Goal: Information Seeking & Learning: Stay updated

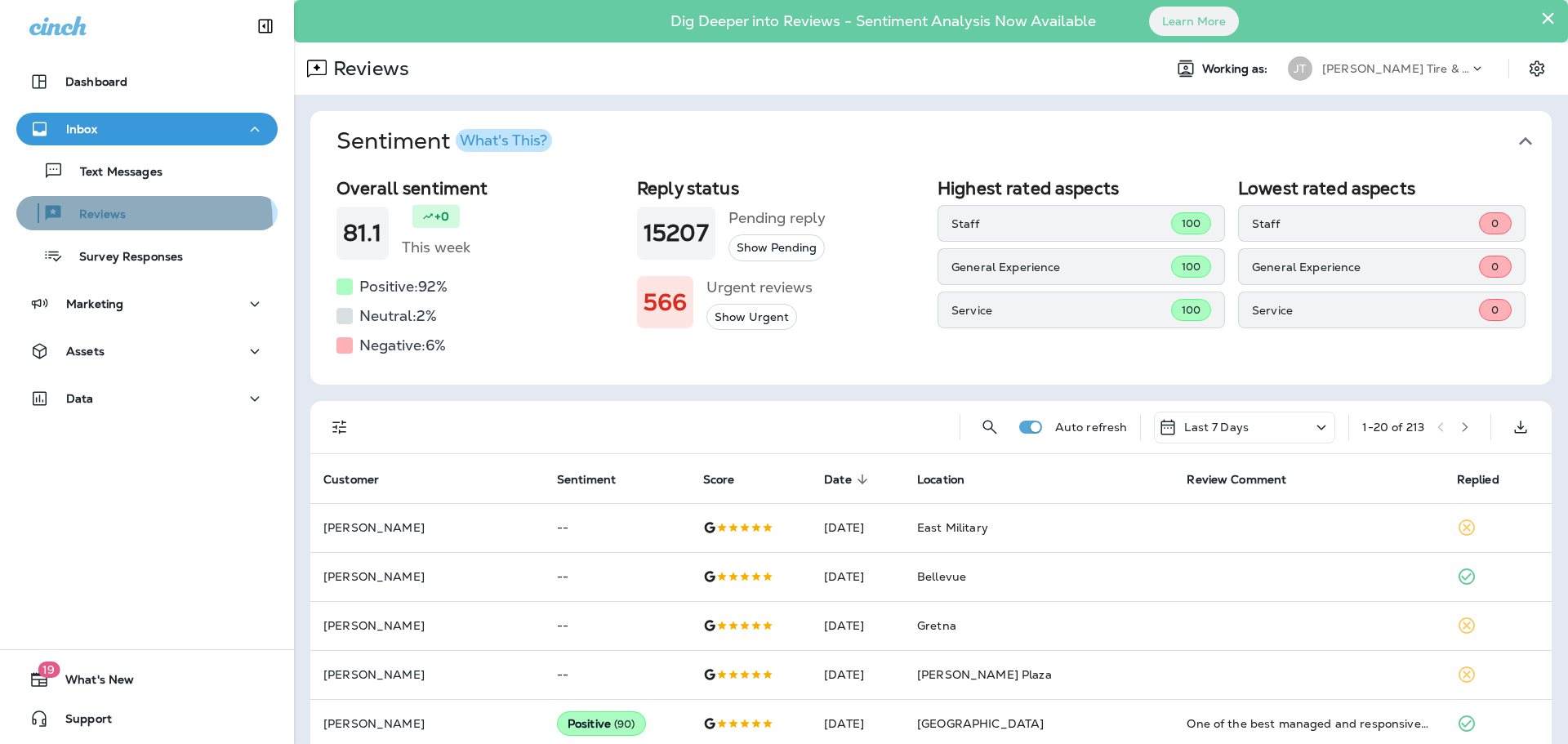
click at [106, 225] on button "Reviews" at bounding box center [147, 213] width 262 height 34
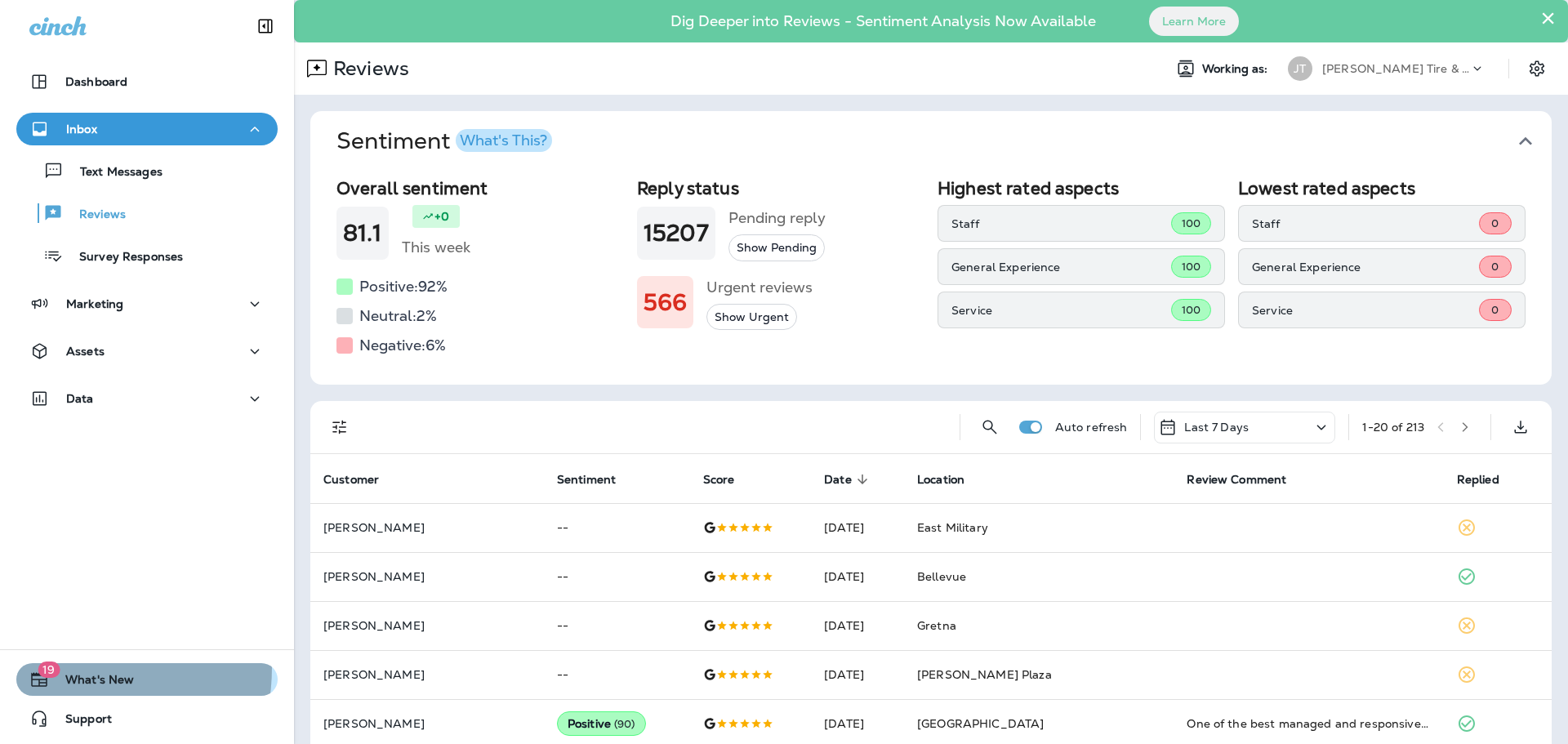
click at [50, 668] on span "19" at bounding box center [48, 669] width 22 height 16
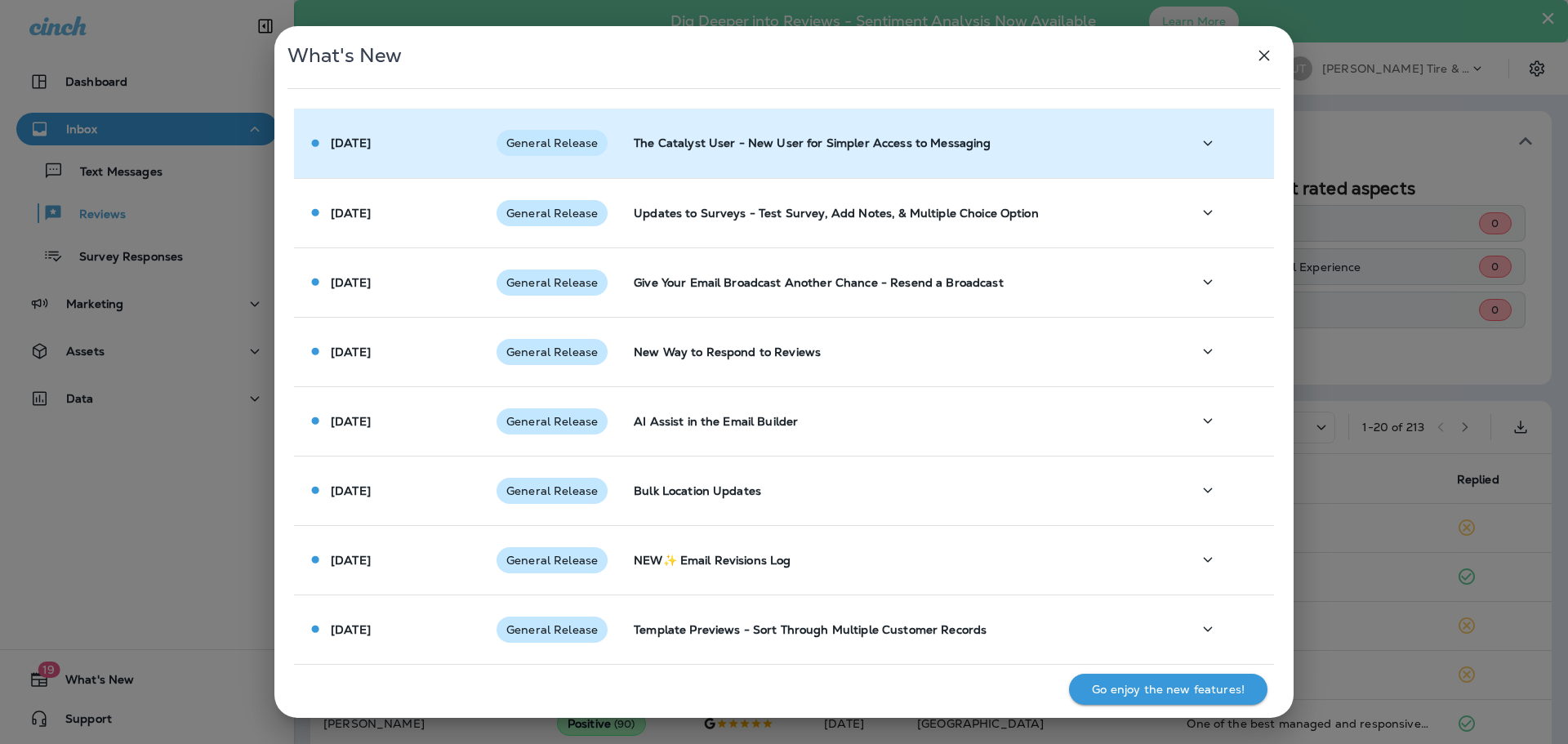
click at [579, 150] on div "General Release" at bounding box center [551, 142] width 111 height 26
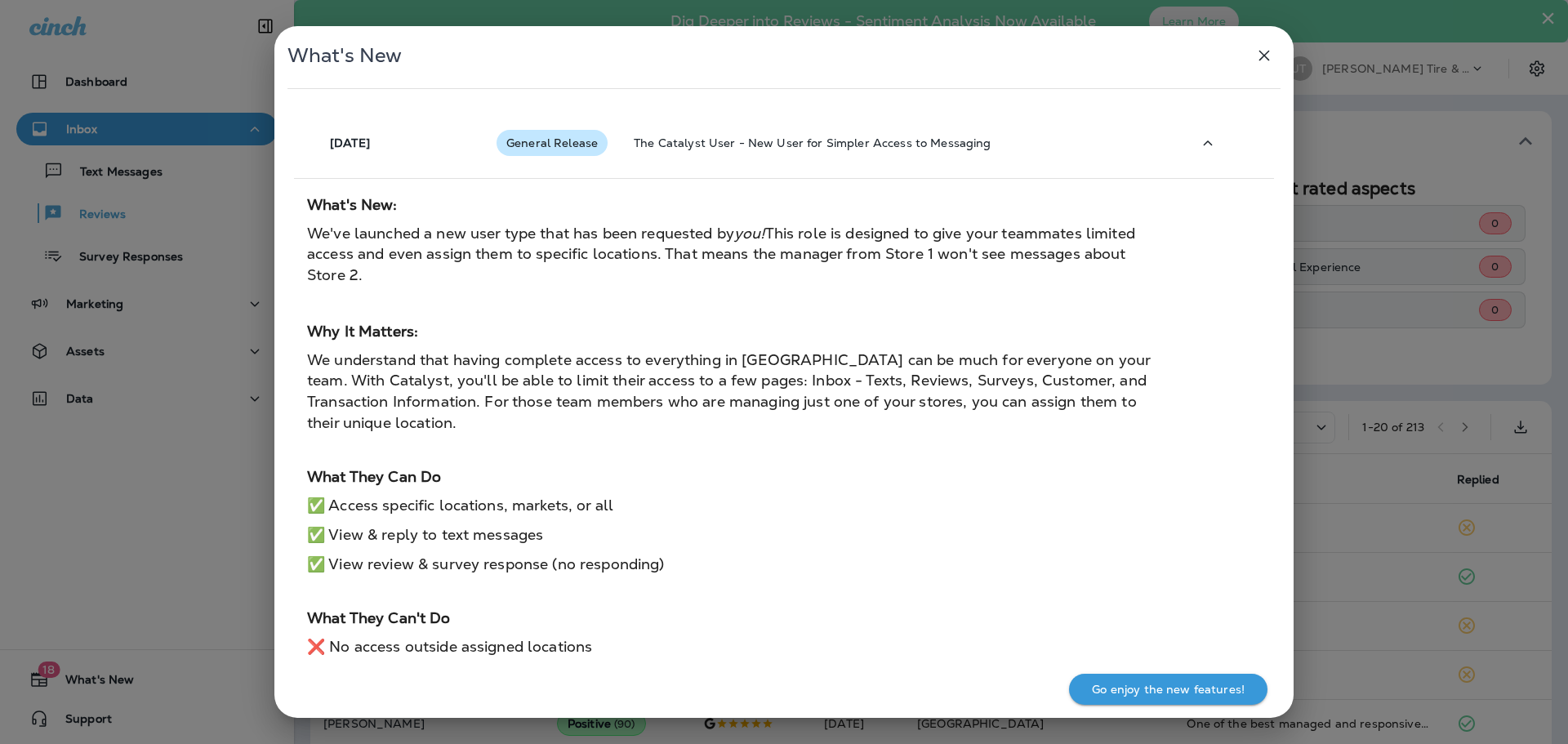
click at [1266, 56] on icon "button" at bounding box center [1264, 55] width 19 height 19
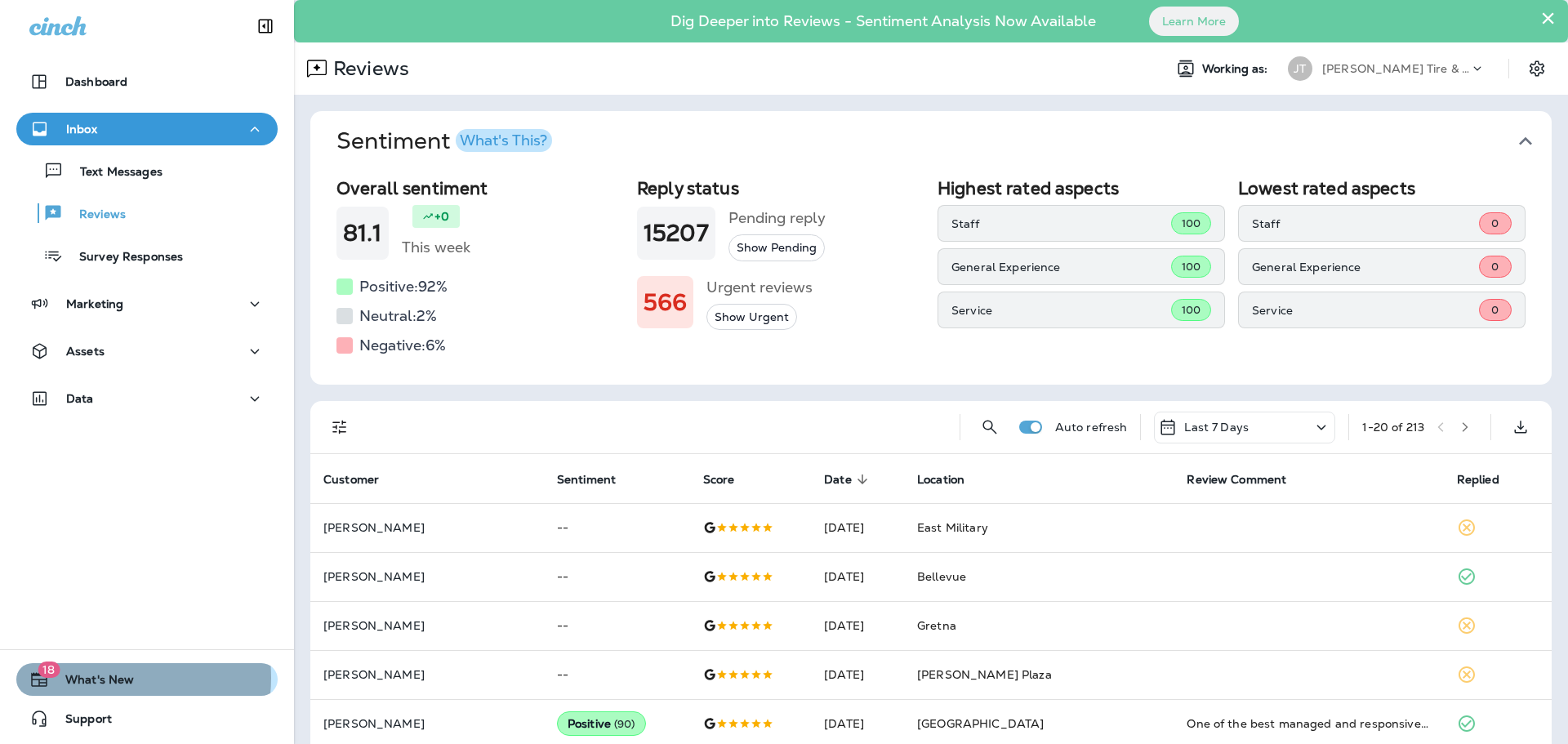
click at [99, 678] on span "What's New" at bounding box center [91, 682] width 85 height 19
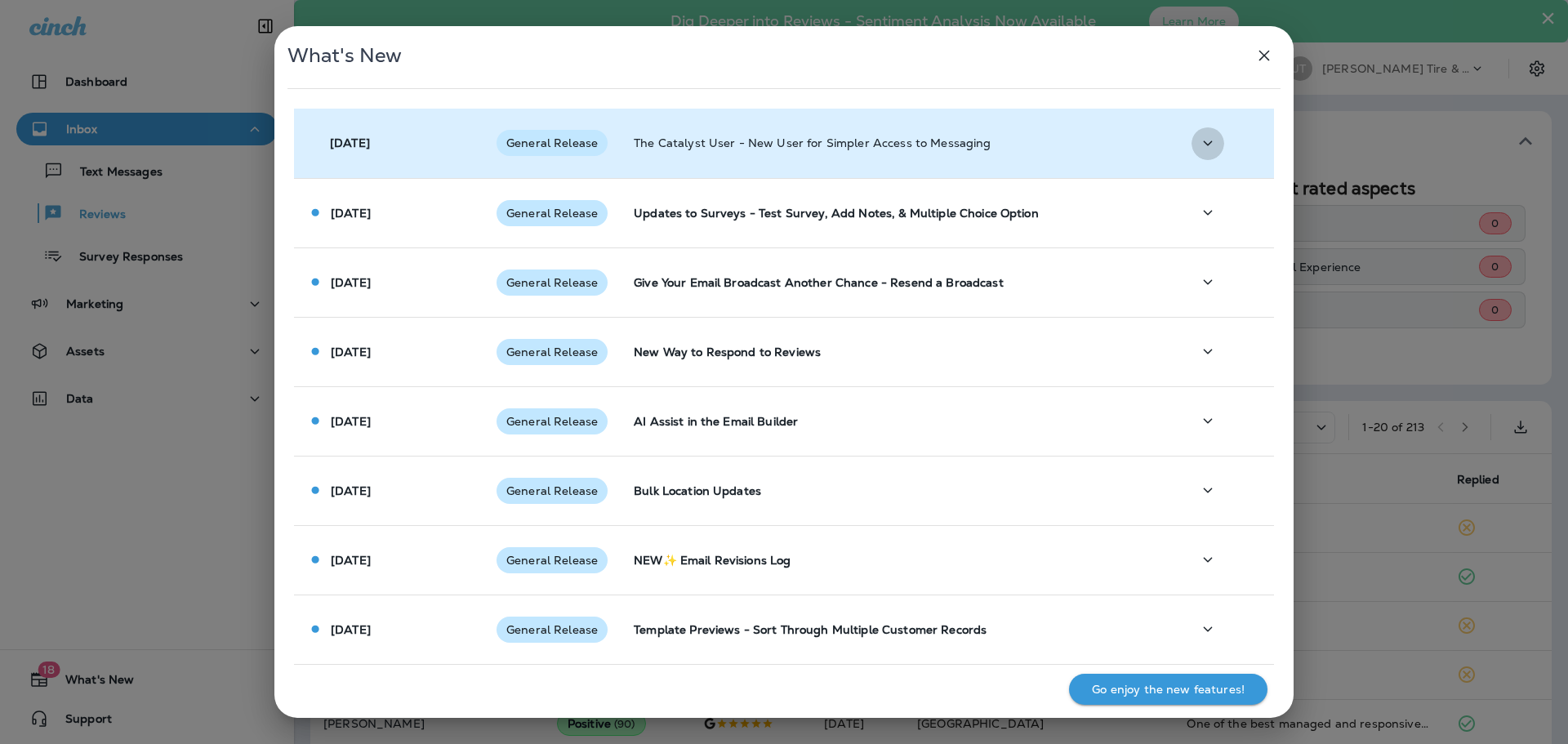
click at [1215, 146] on button "button" at bounding box center [1208, 143] width 33 height 34
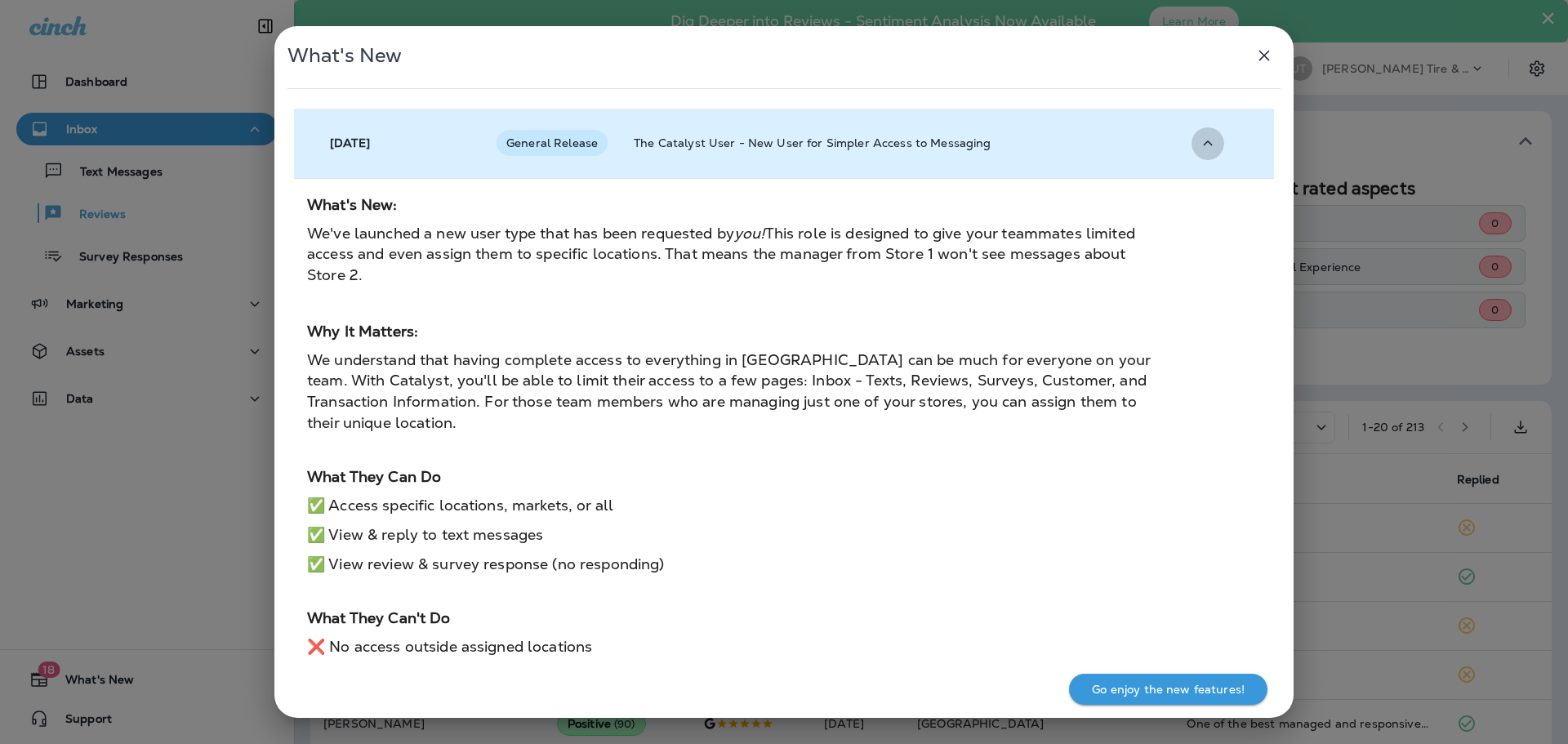
click at [1205, 147] on icon "button" at bounding box center [1207, 143] width 19 height 20
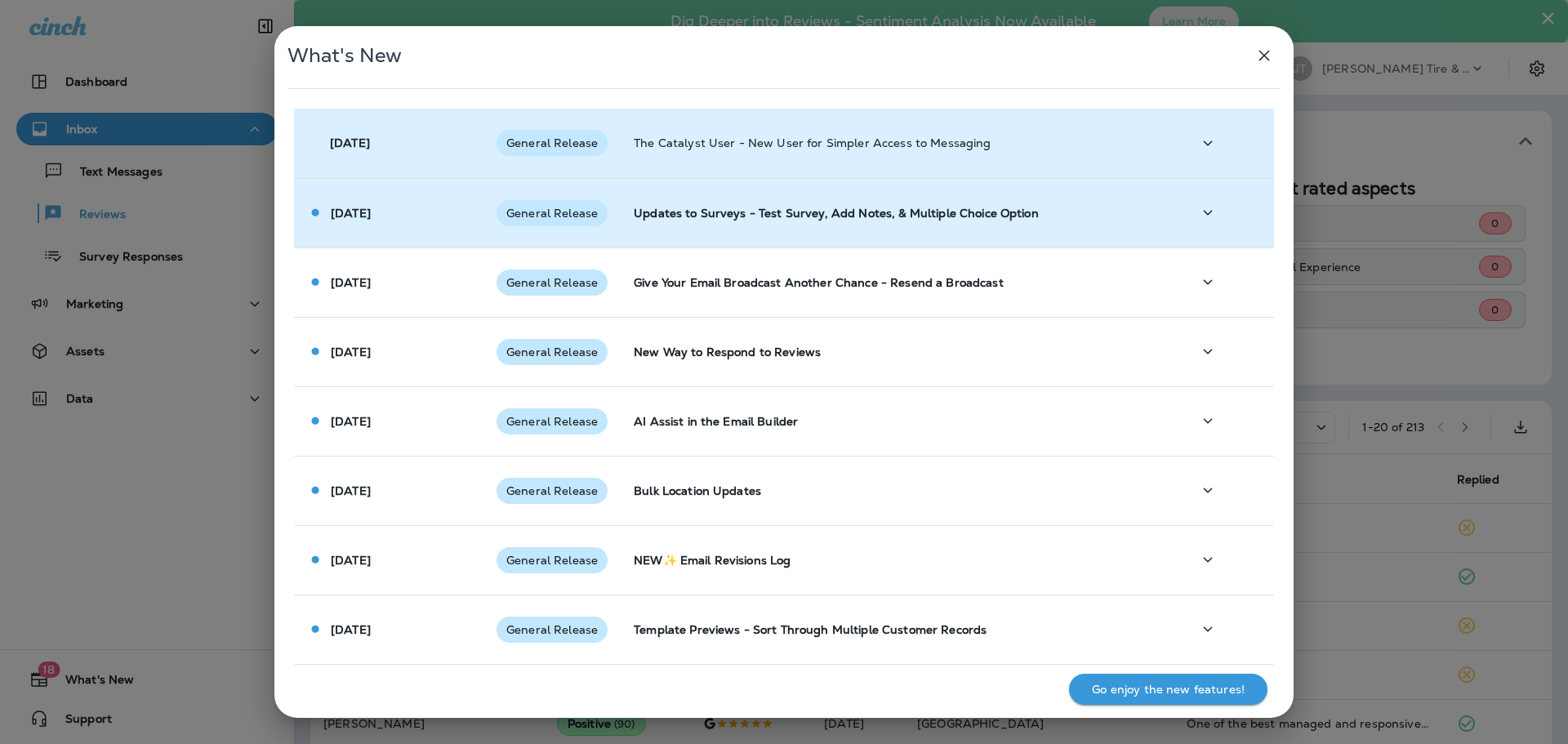
click at [1203, 214] on icon "button" at bounding box center [1207, 213] width 19 height 20
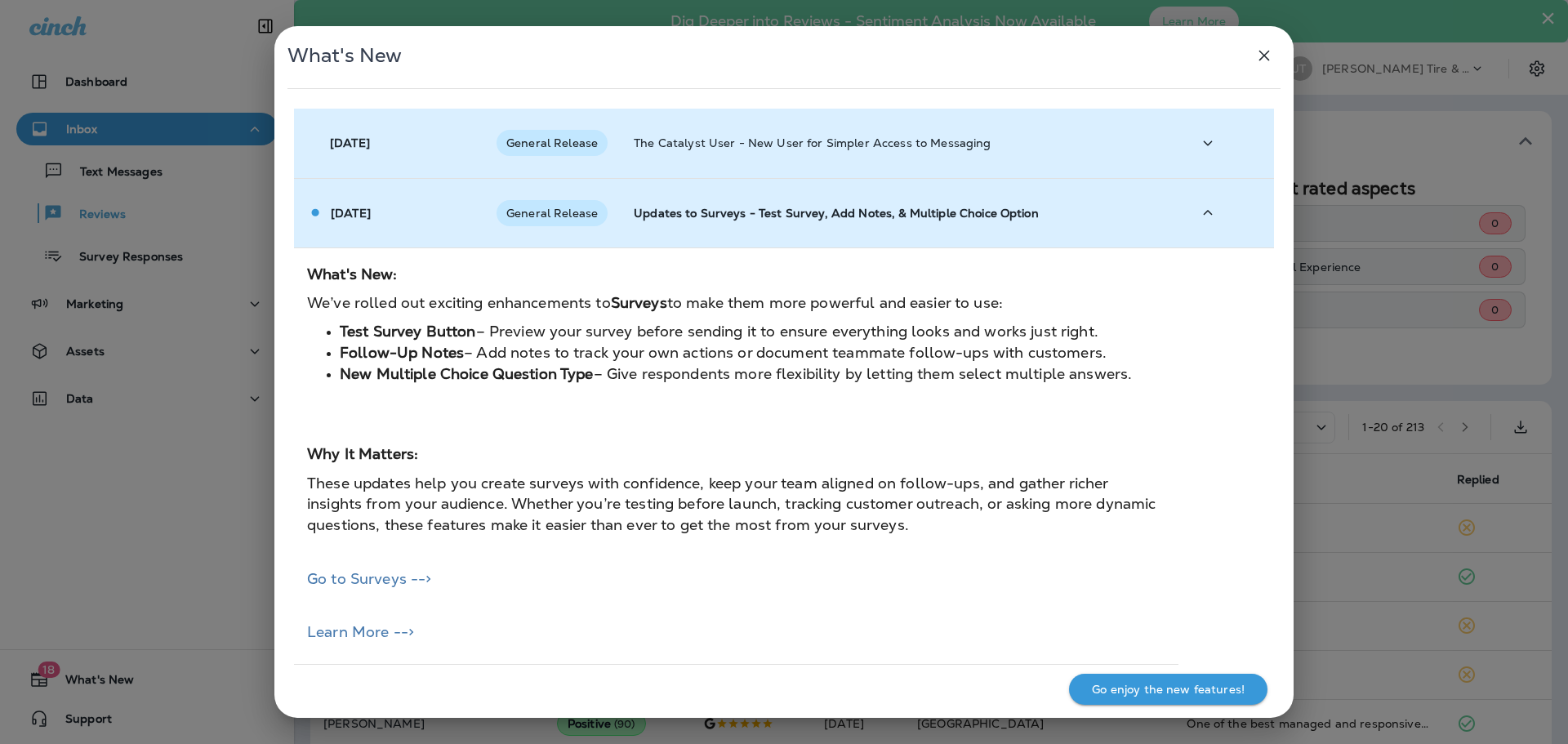
click at [1204, 214] on icon "button" at bounding box center [1208, 213] width 9 height 5
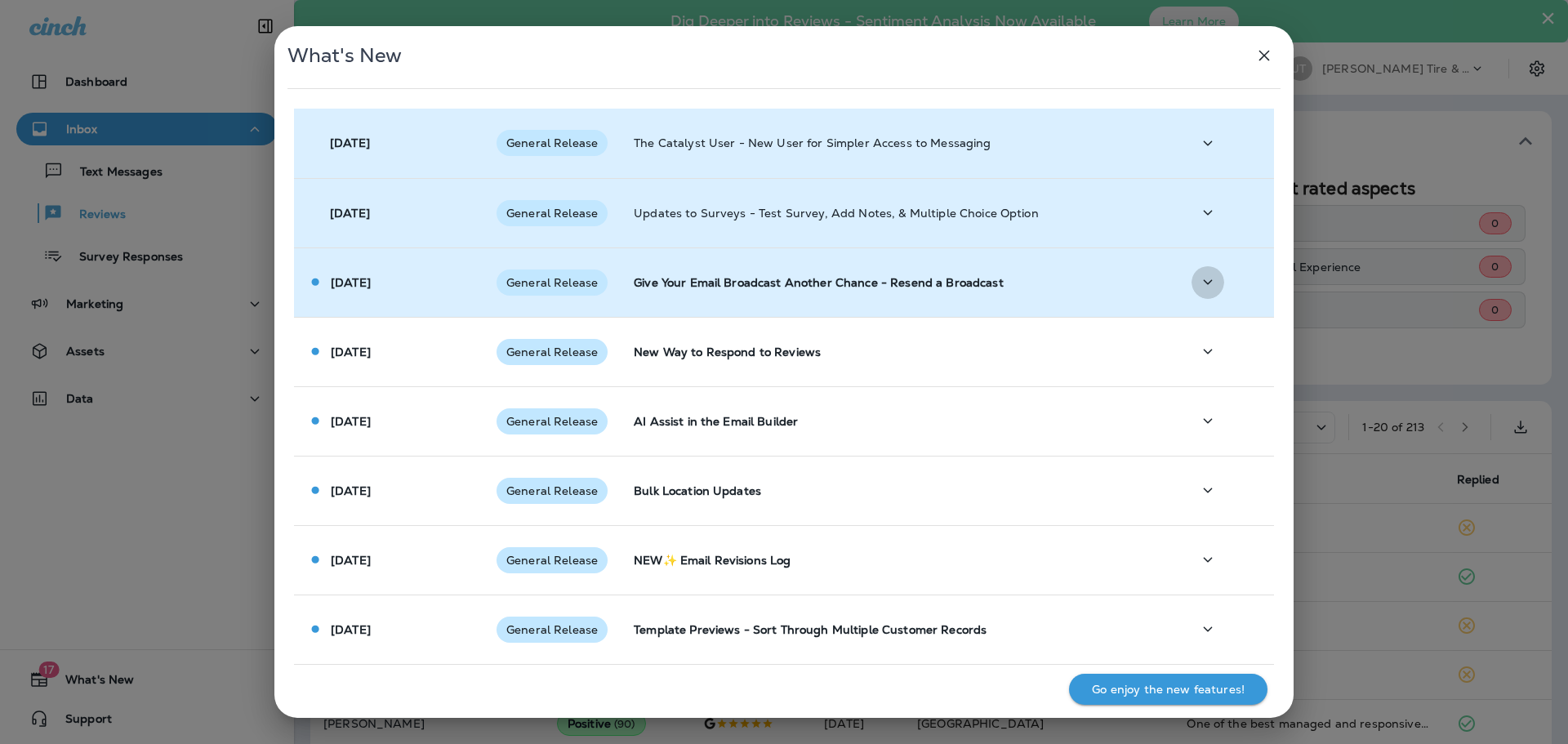
click at [1194, 269] on button "button" at bounding box center [1208, 282] width 33 height 34
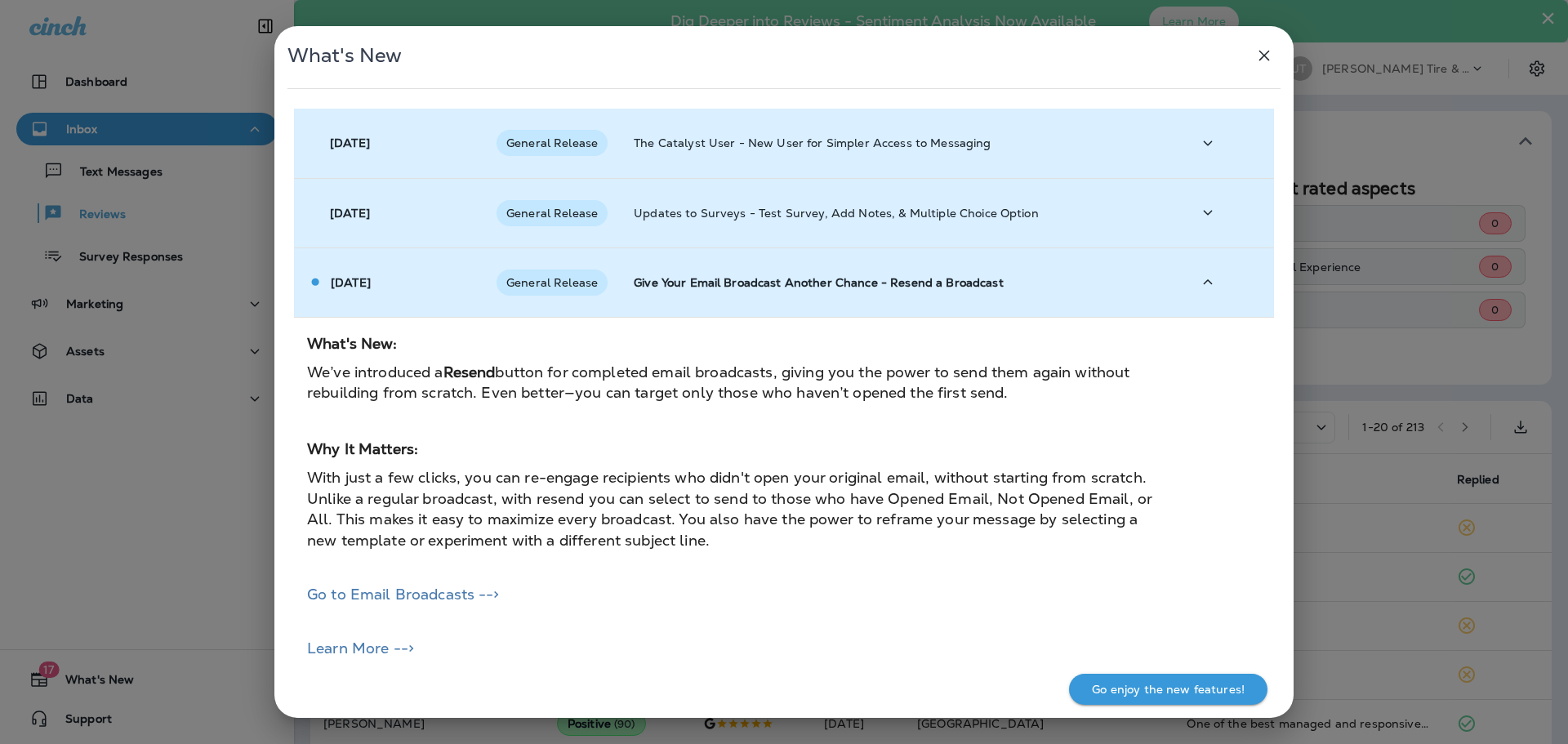
click at [1194, 269] on button "button" at bounding box center [1208, 282] width 33 height 34
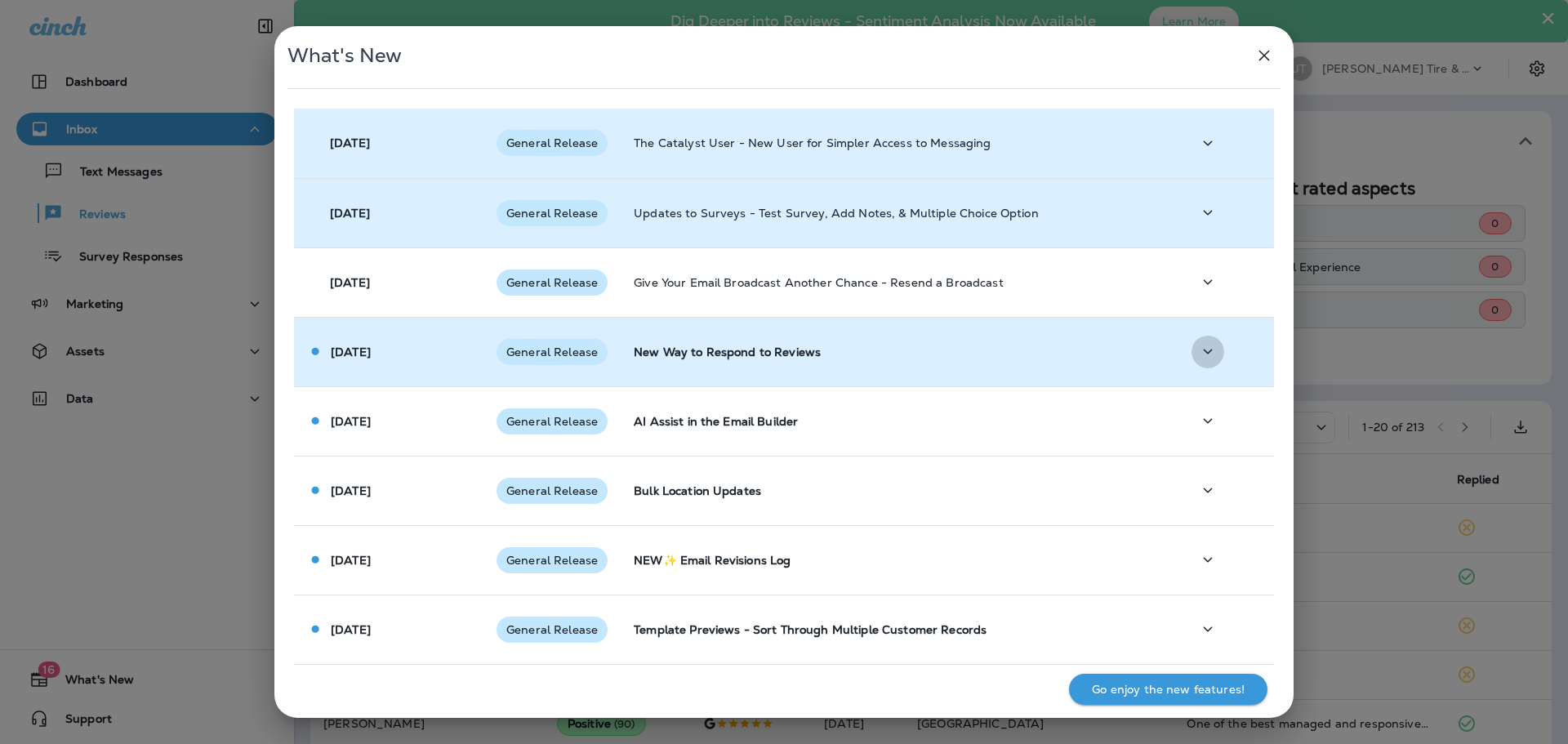
click at [1205, 342] on icon "button" at bounding box center [1207, 352] width 19 height 20
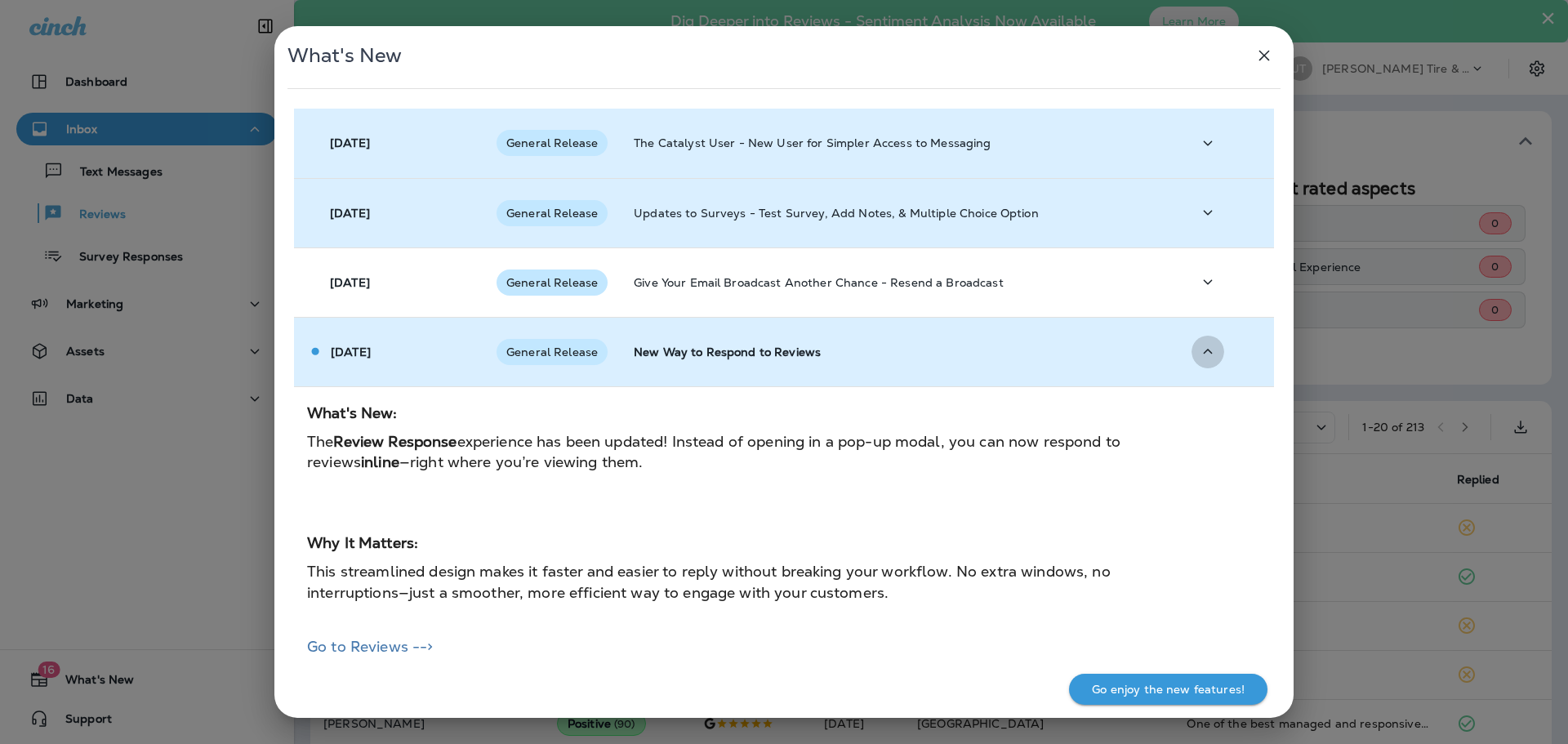
click at [1205, 342] on icon "button" at bounding box center [1207, 352] width 19 height 20
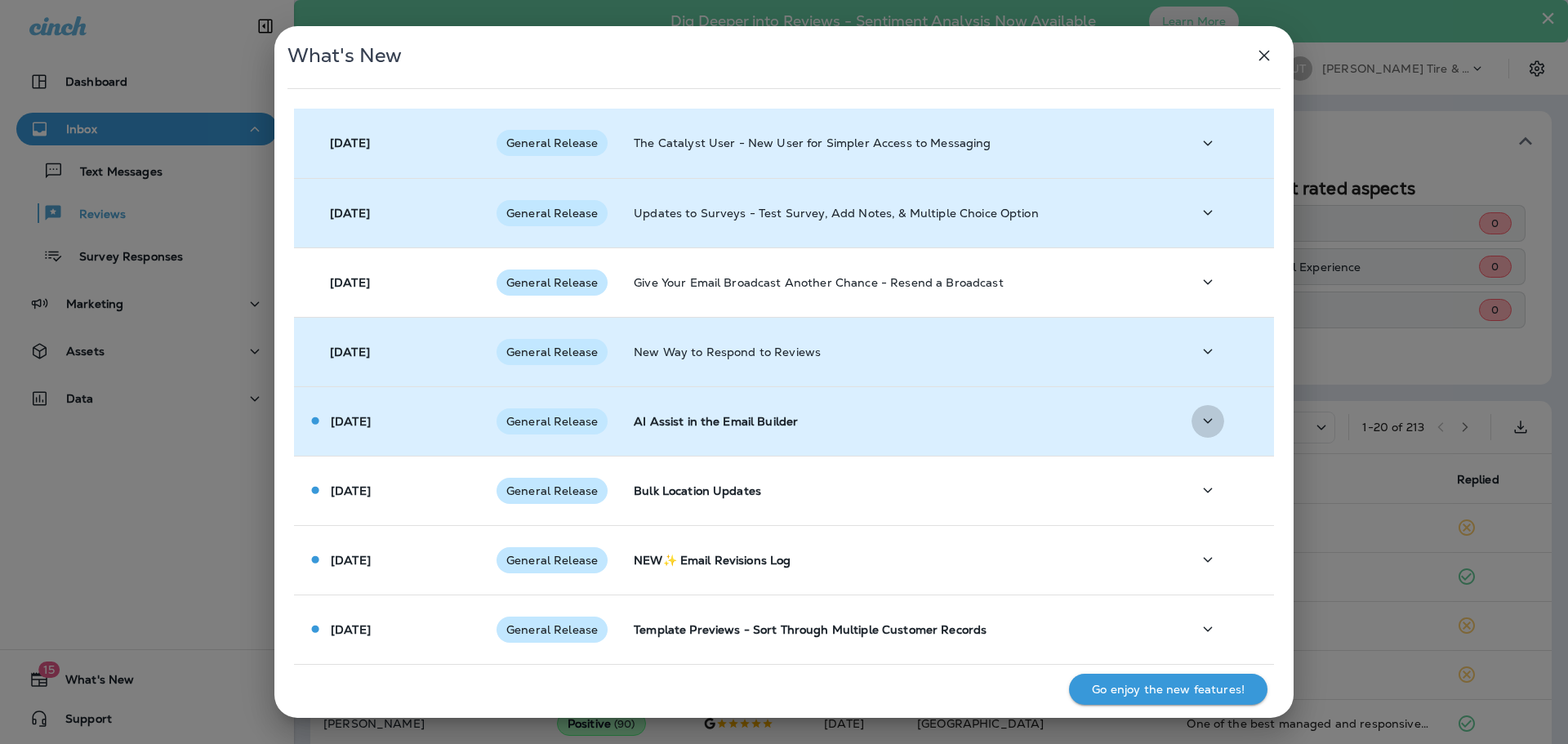
click at [1204, 421] on icon "button" at bounding box center [1208, 421] width 9 height 5
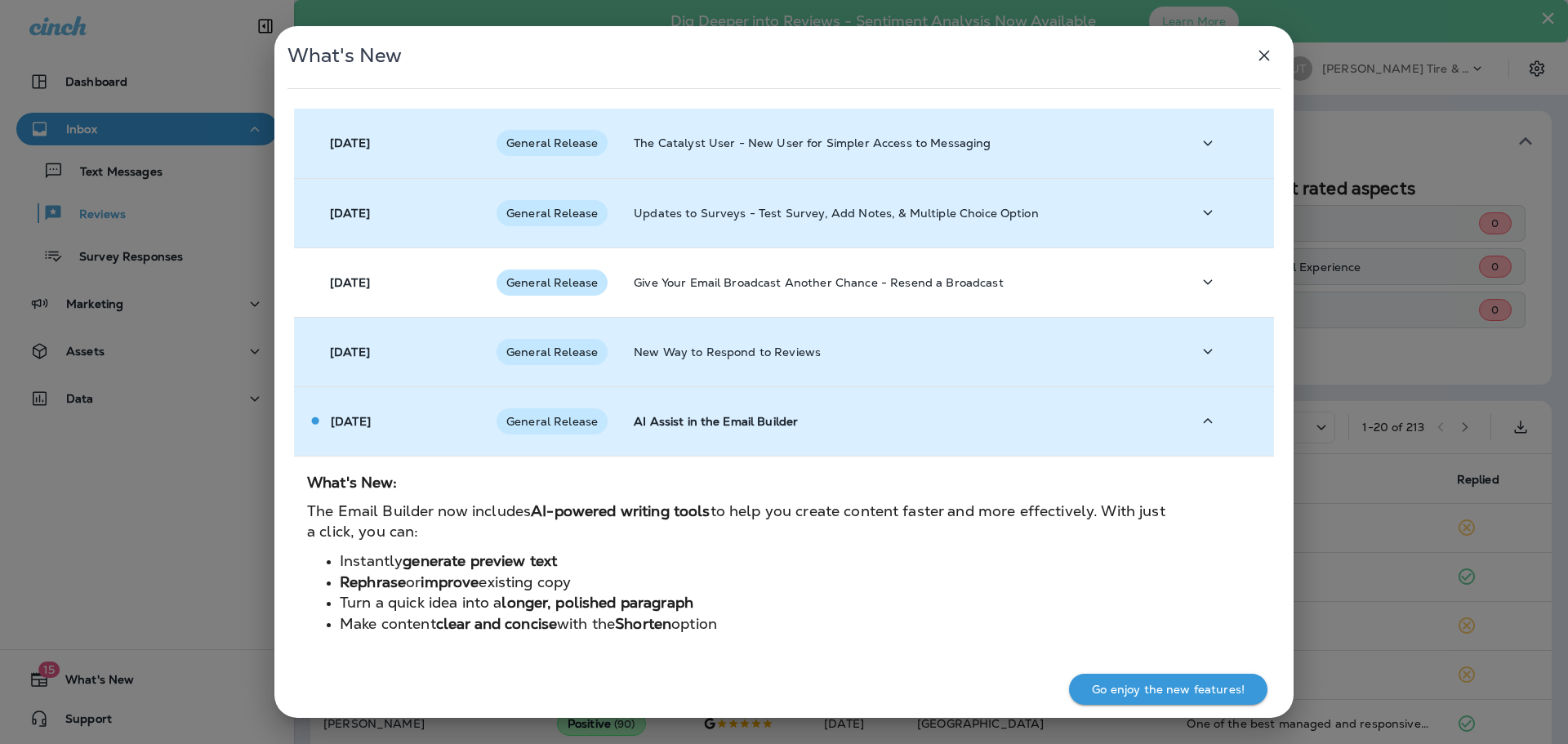
click at [1204, 421] on icon "button" at bounding box center [1208, 421] width 9 height 5
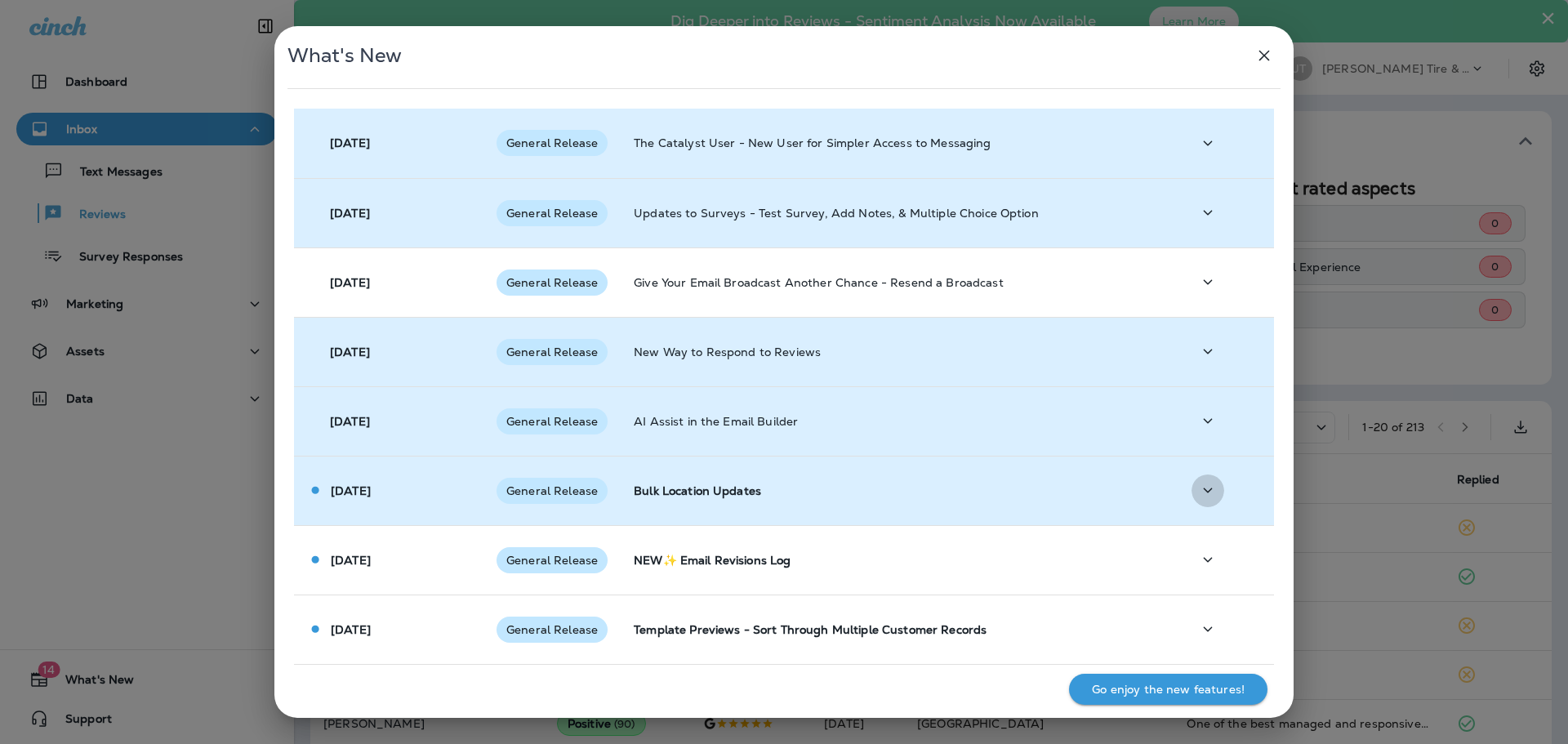
click at [1195, 504] on button "button" at bounding box center [1208, 491] width 33 height 34
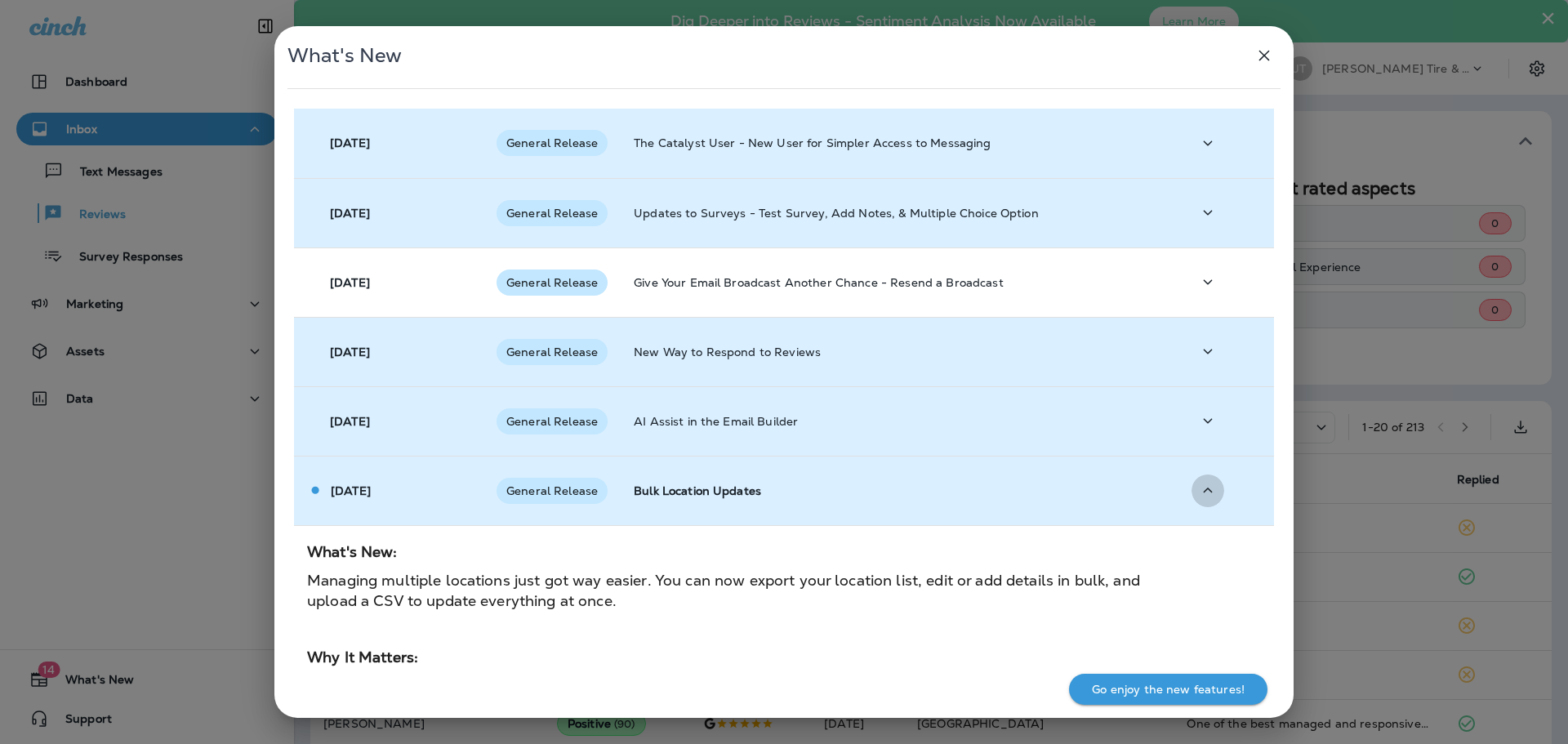
click at [1194, 502] on button "button" at bounding box center [1208, 491] width 33 height 34
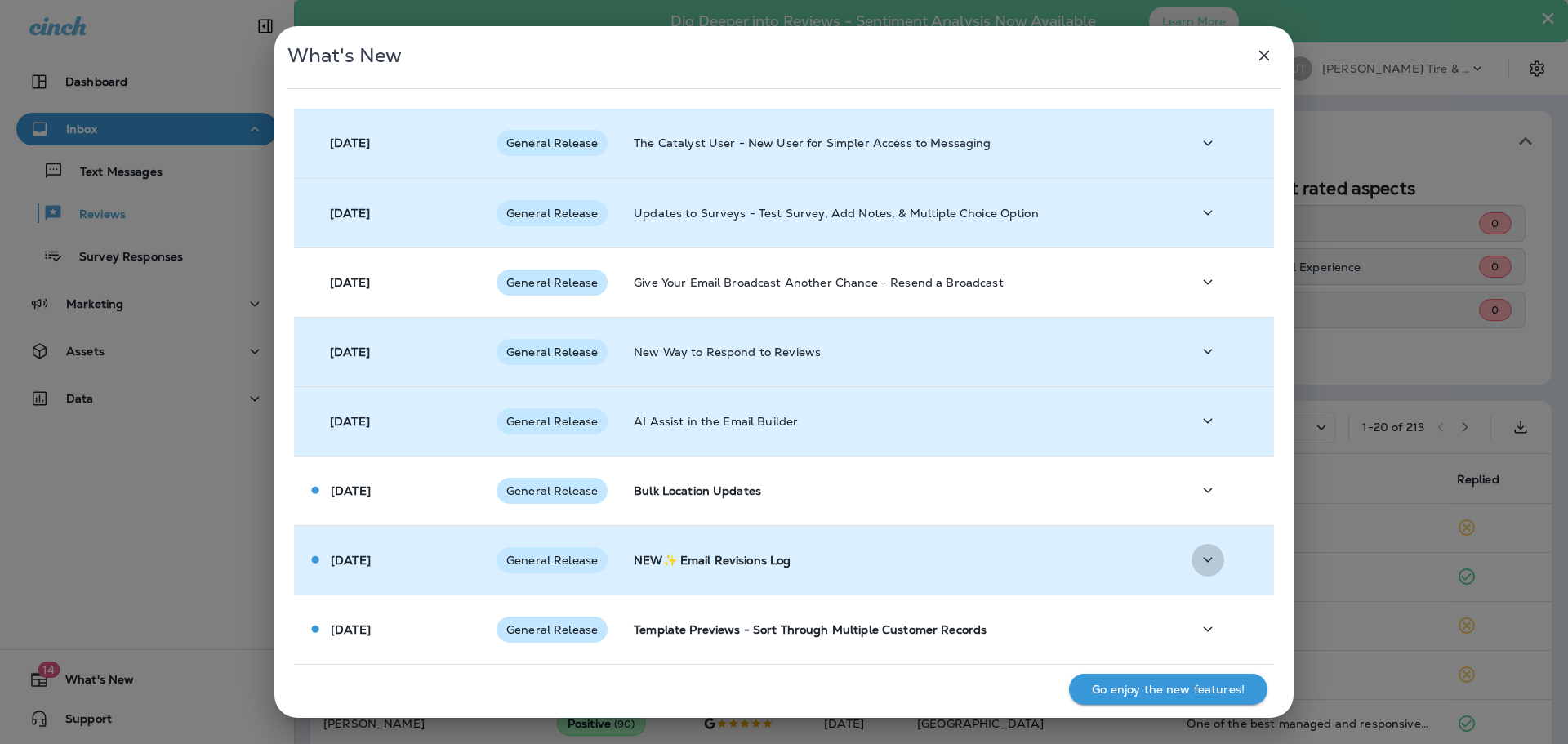
click at [1199, 559] on icon "button" at bounding box center [1207, 560] width 19 height 20
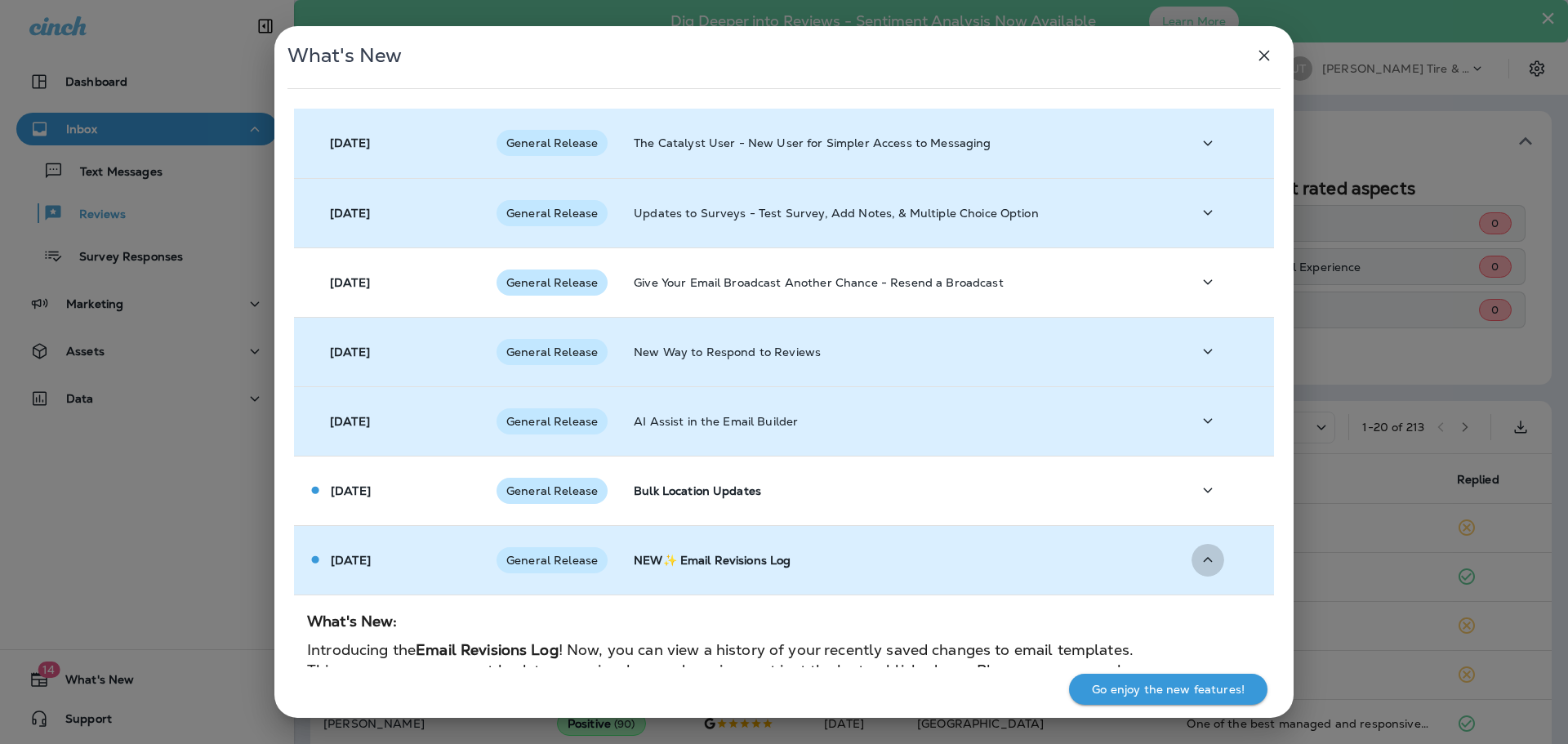
click at [1204, 559] on icon "button" at bounding box center [1208, 560] width 9 height 5
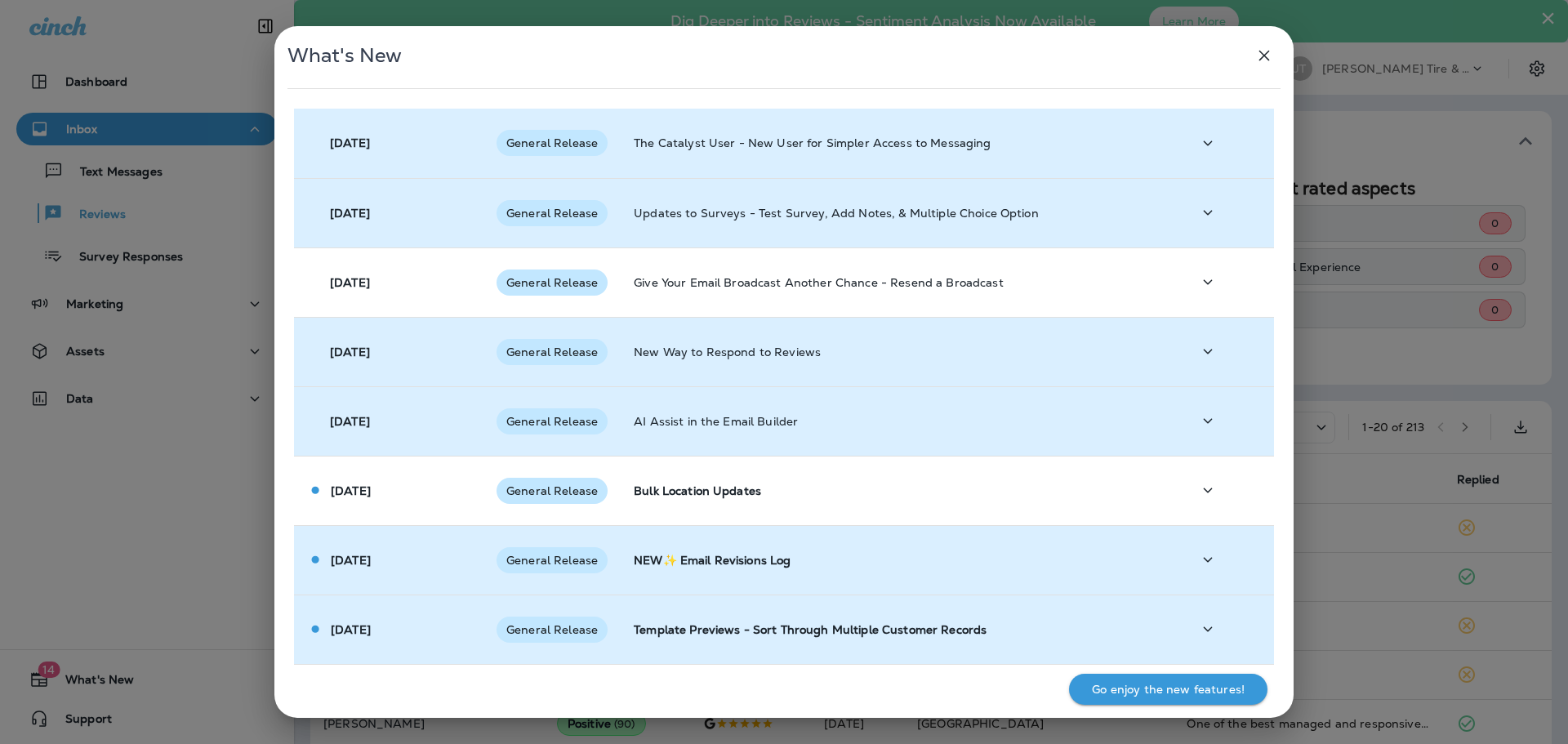
click at [1200, 630] on icon "button" at bounding box center [1207, 630] width 19 height 20
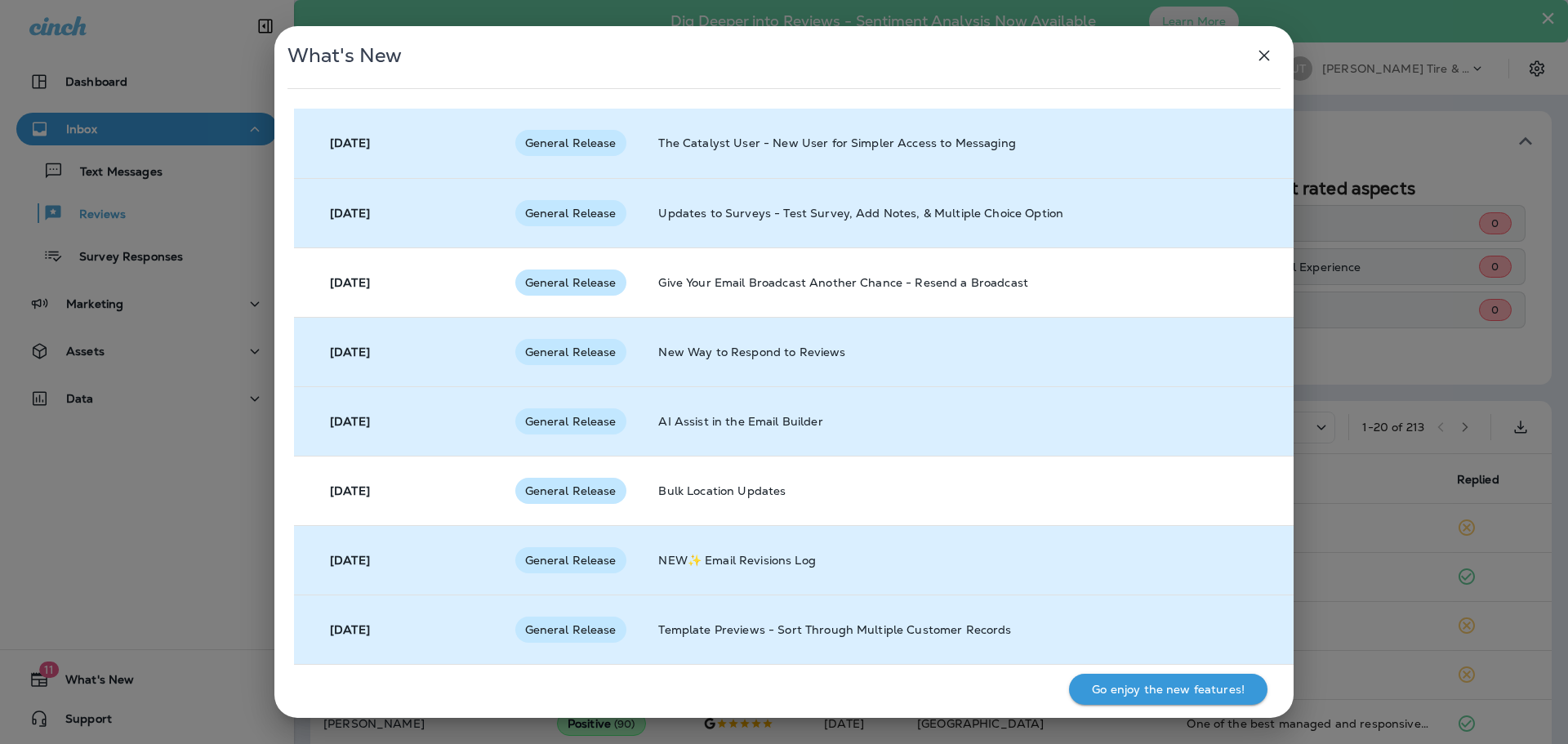
click at [1200, 630] on p "Template Previews - Sort Through Multiple Customer Records" at bounding box center [957, 630] width 598 height 13
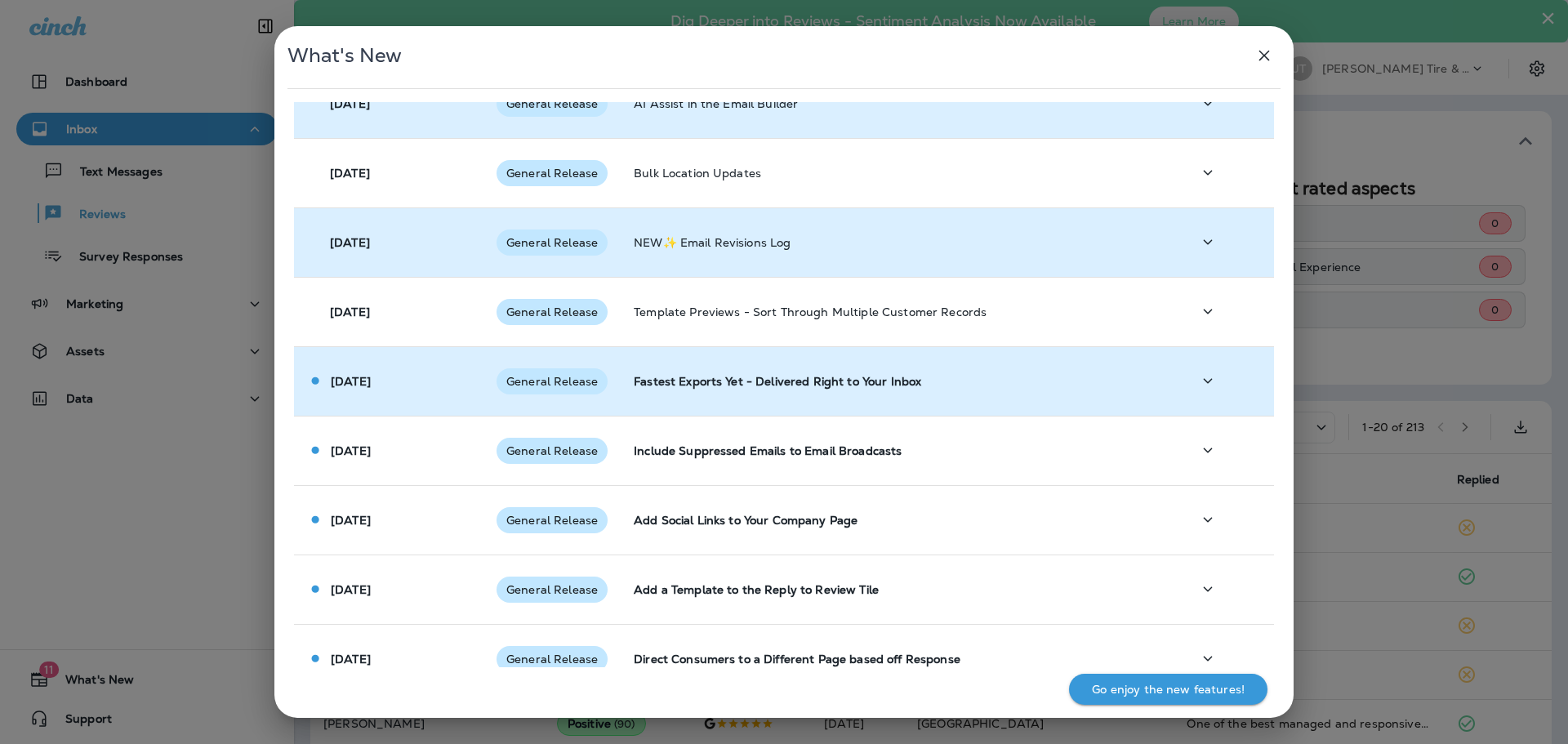
scroll to position [327, 0]
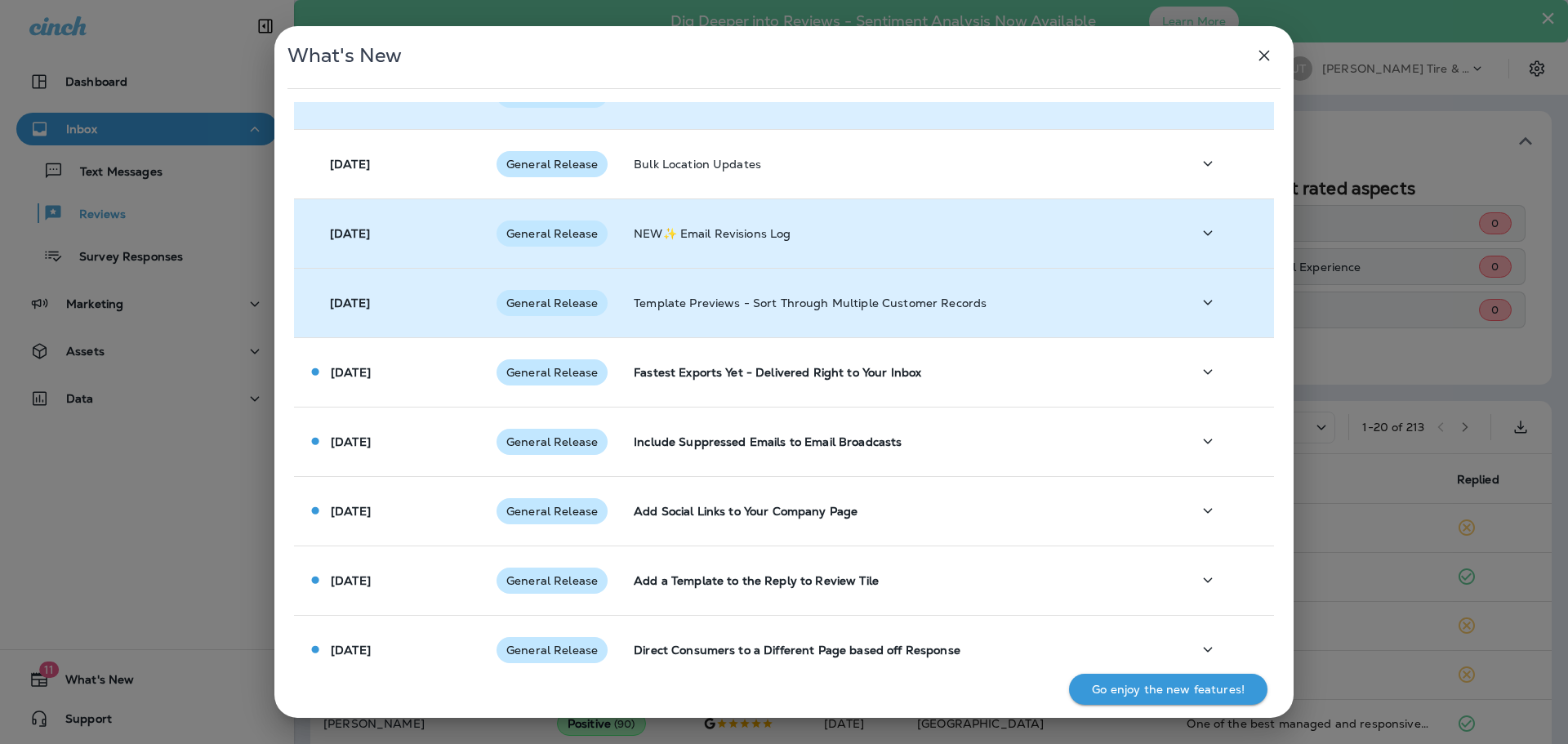
click at [1198, 312] on icon "button" at bounding box center [1207, 303] width 19 height 20
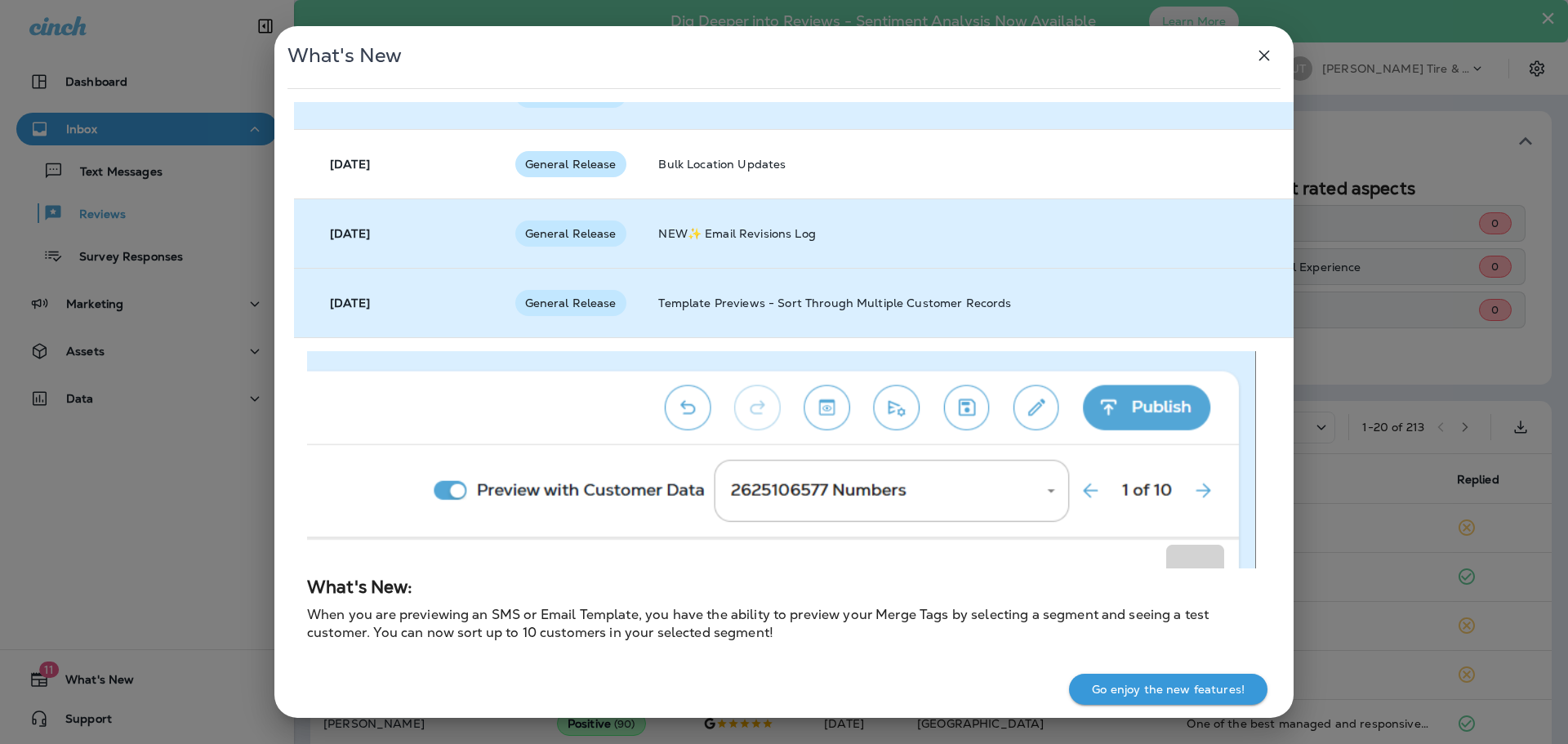
click at [1198, 312] on td "Template Previews - Sort Through Multiple Customer Records" at bounding box center [957, 303] width 624 height 69
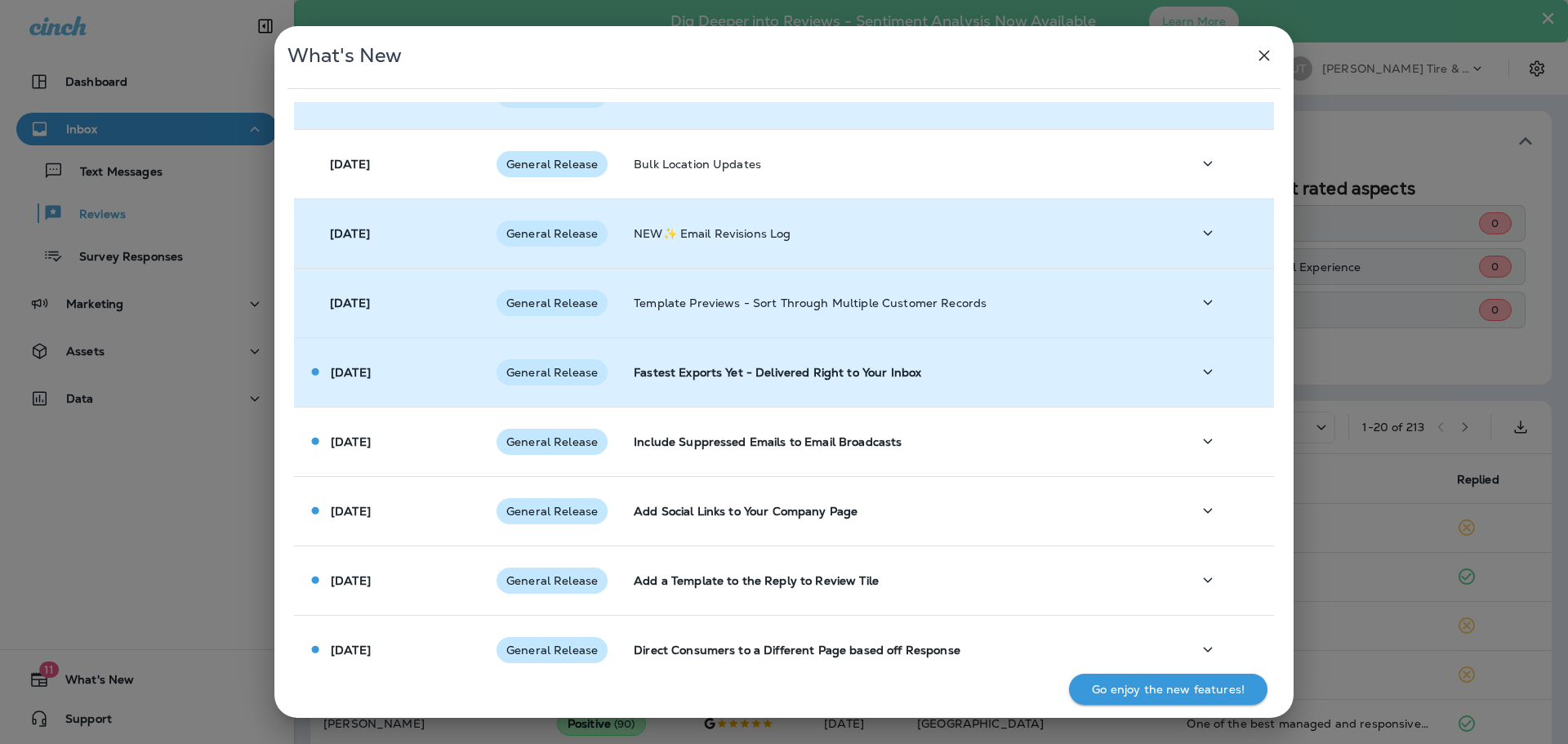
click at [1212, 385] on div at bounding box center [1227, 372] width 69 height 34
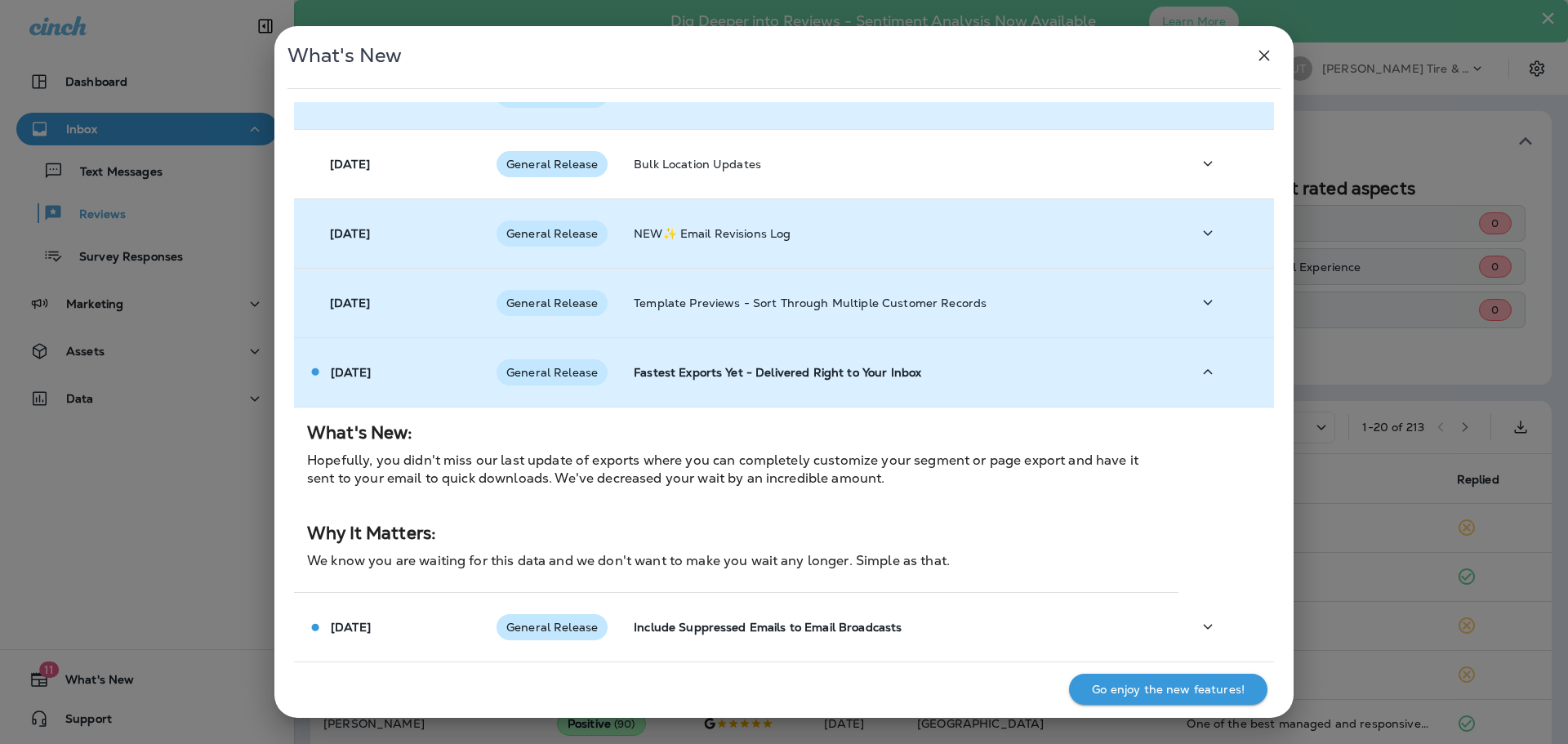
click at [1212, 383] on button "button" at bounding box center [1208, 372] width 33 height 34
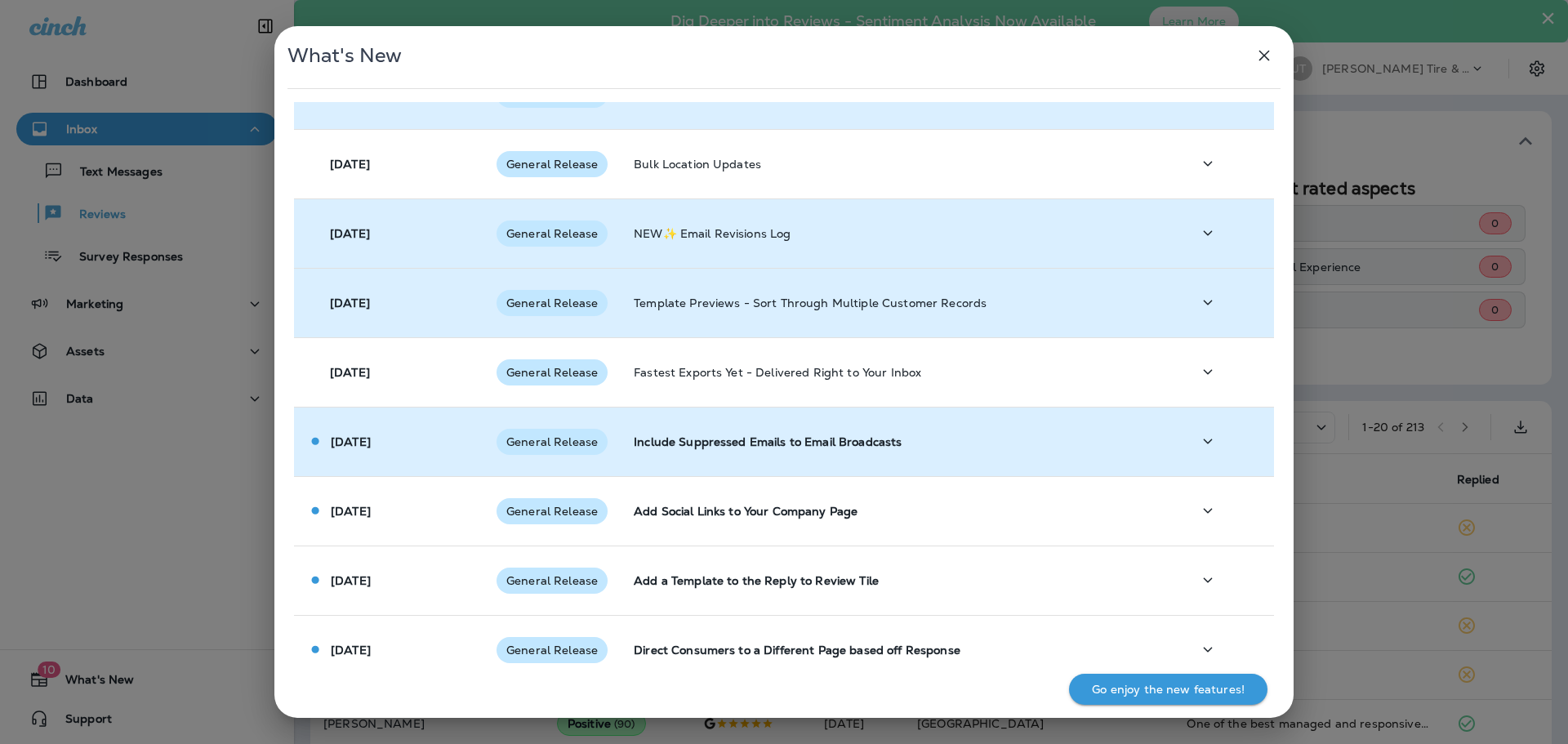
click at [1205, 447] on icon "button" at bounding box center [1207, 441] width 19 height 20
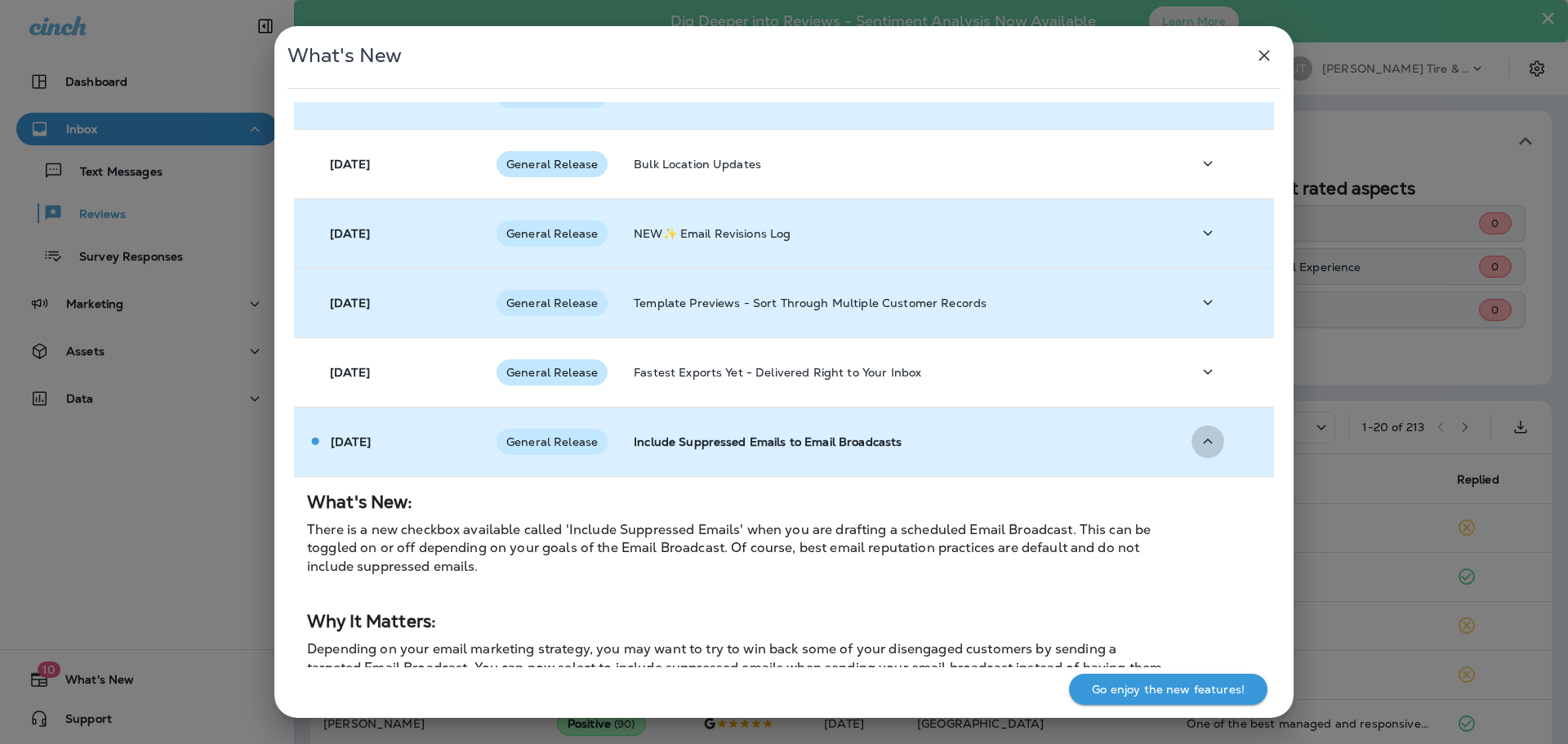
click at [1202, 445] on icon "button" at bounding box center [1207, 441] width 19 height 20
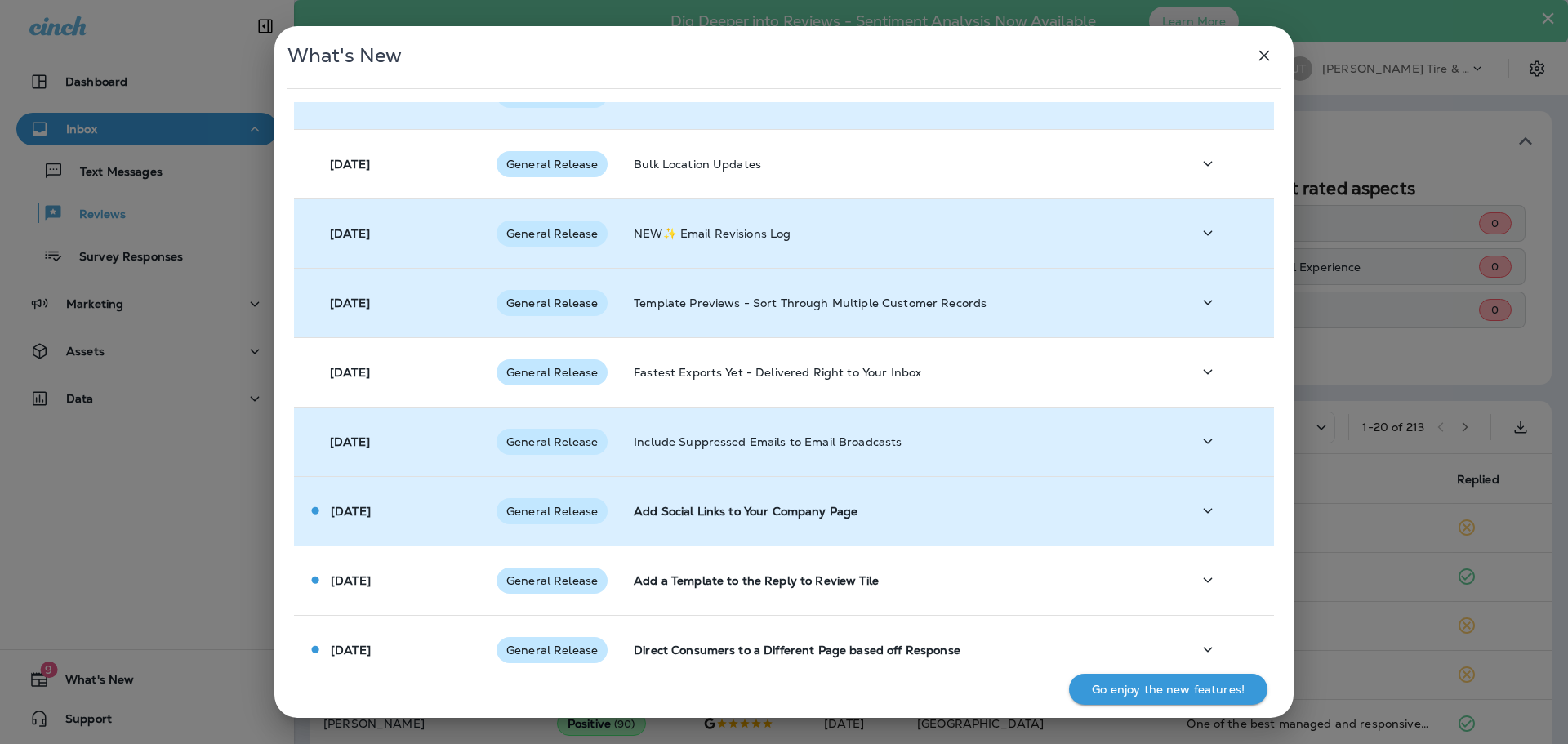
click at [1216, 497] on div at bounding box center [1227, 511] width 69 height 34
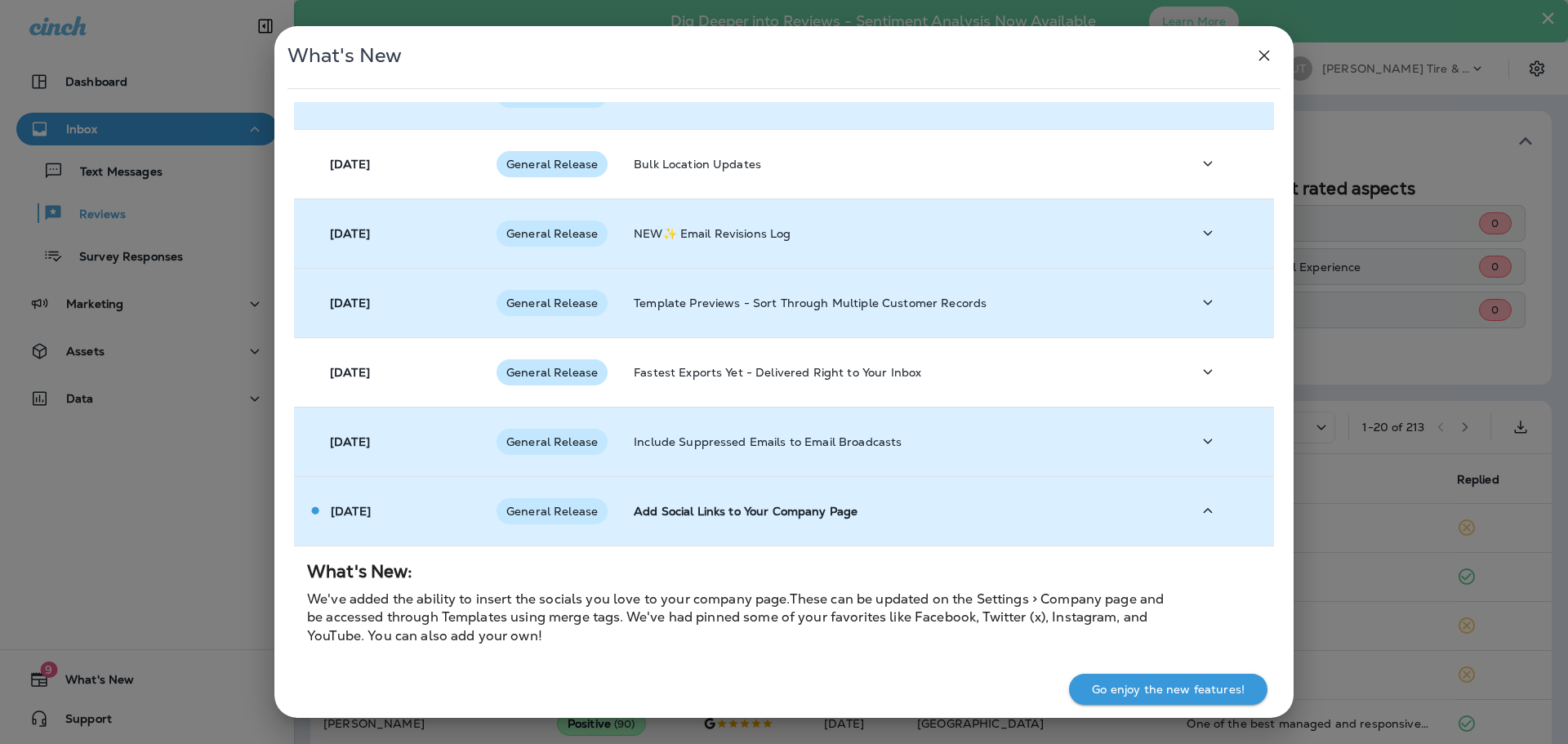
click at [1217, 497] on div at bounding box center [1227, 511] width 69 height 34
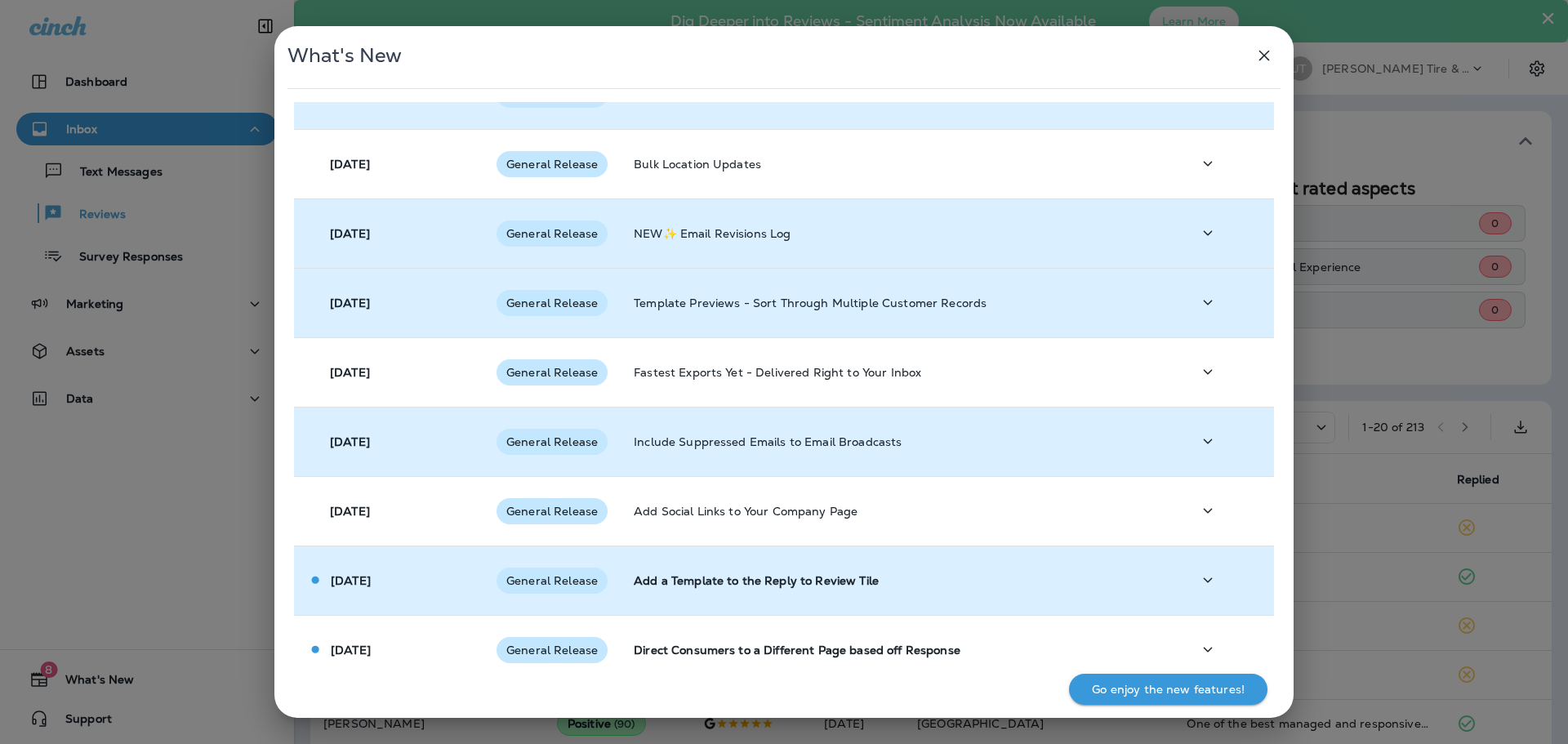
click at [1212, 598] on td at bounding box center [1226, 580] width 96 height 69
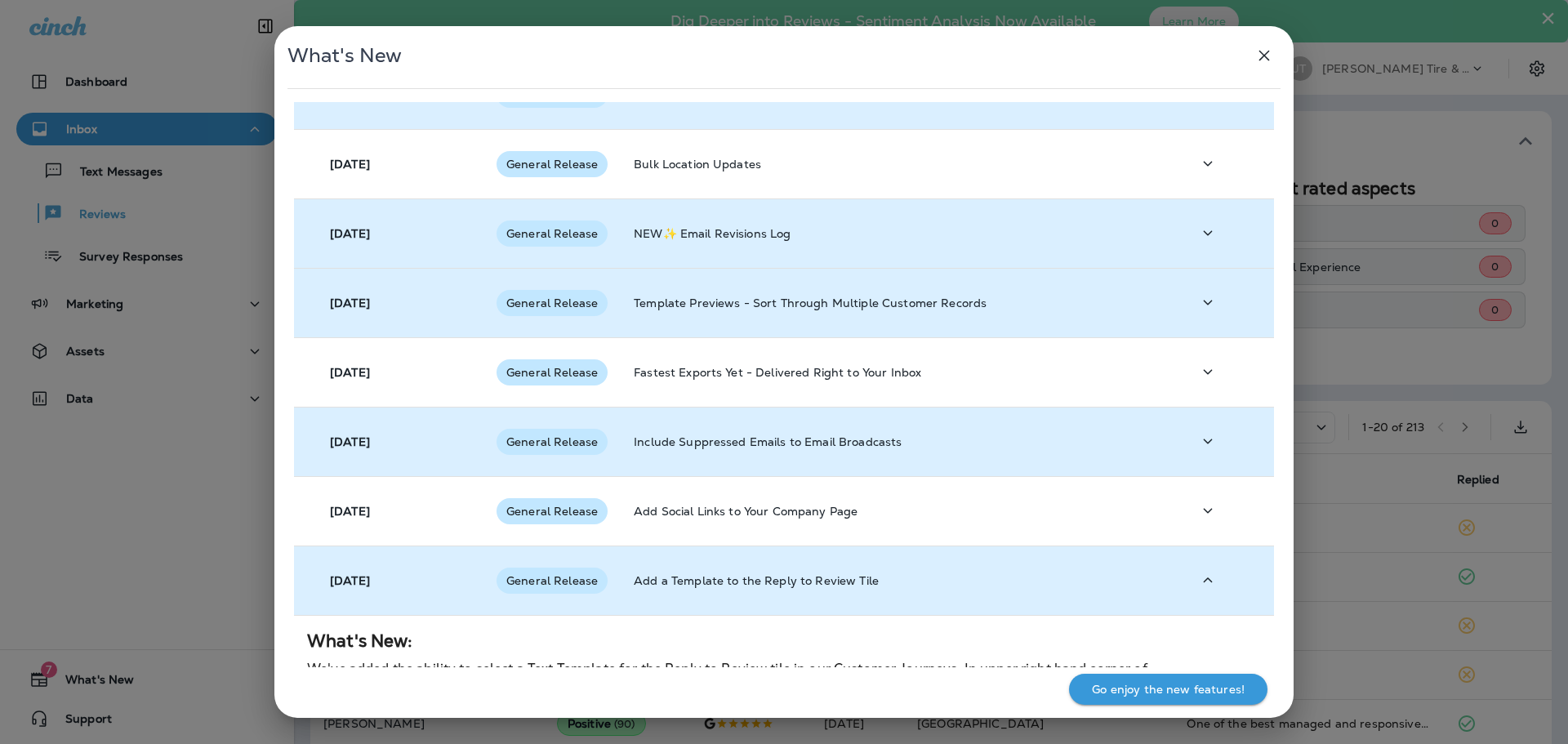
click at [1224, 603] on td at bounding box center [1226, 580] width 96 height 69
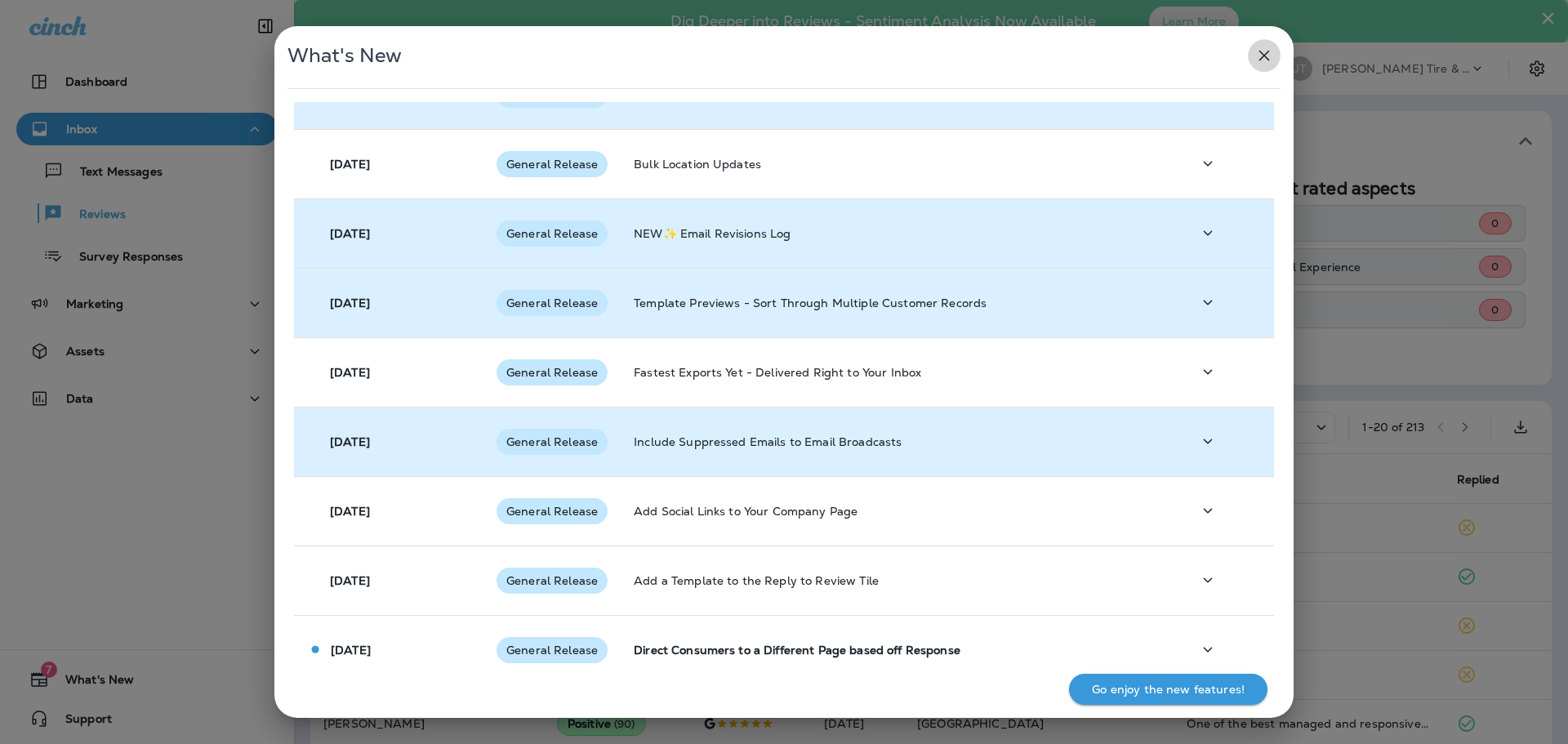
click at [1274, 57] on button "button" at bounding box center [1264, 55] width 33 height 33
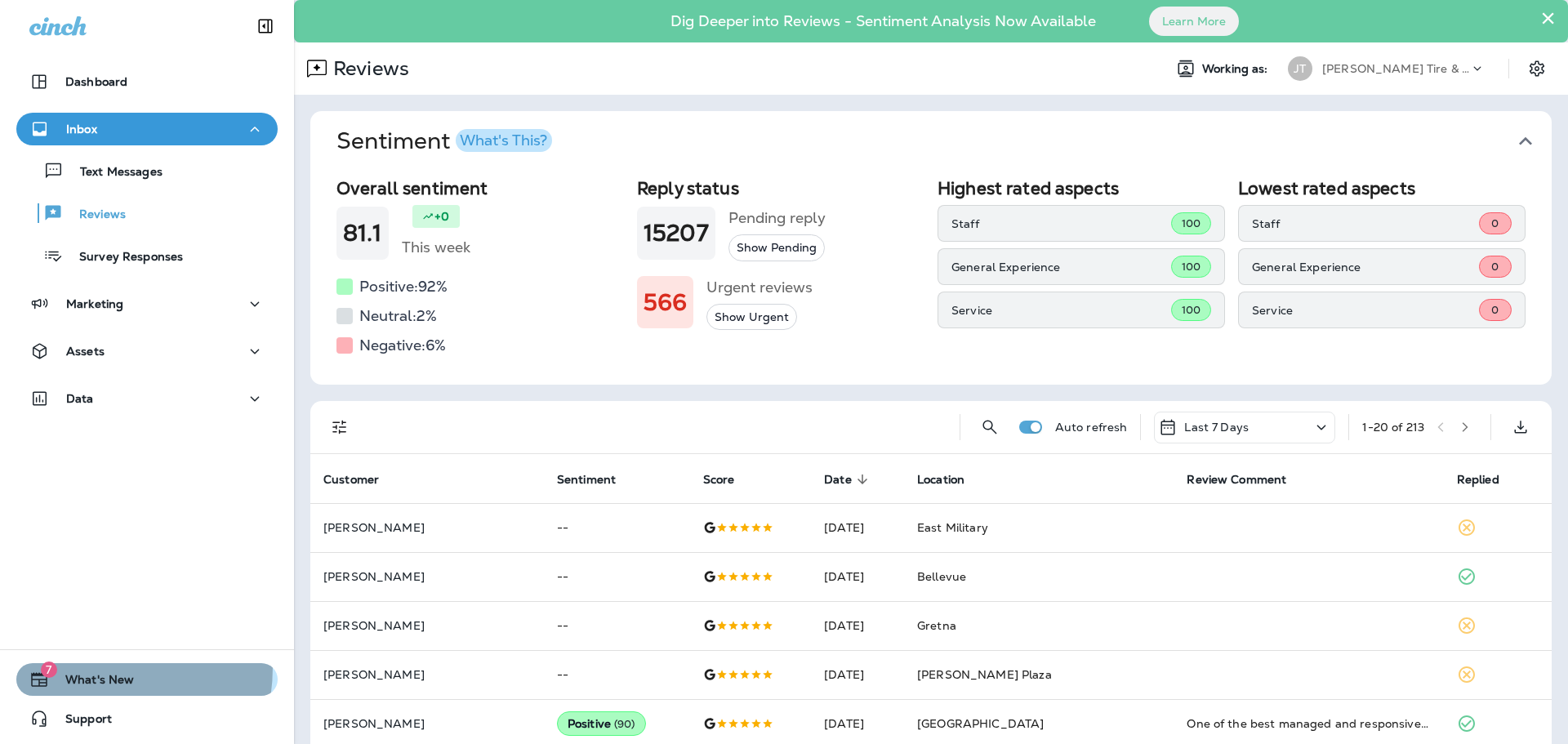
click at [63, 667] on button "7 What's New" at bounding box center [147, 680] width 262 height 33
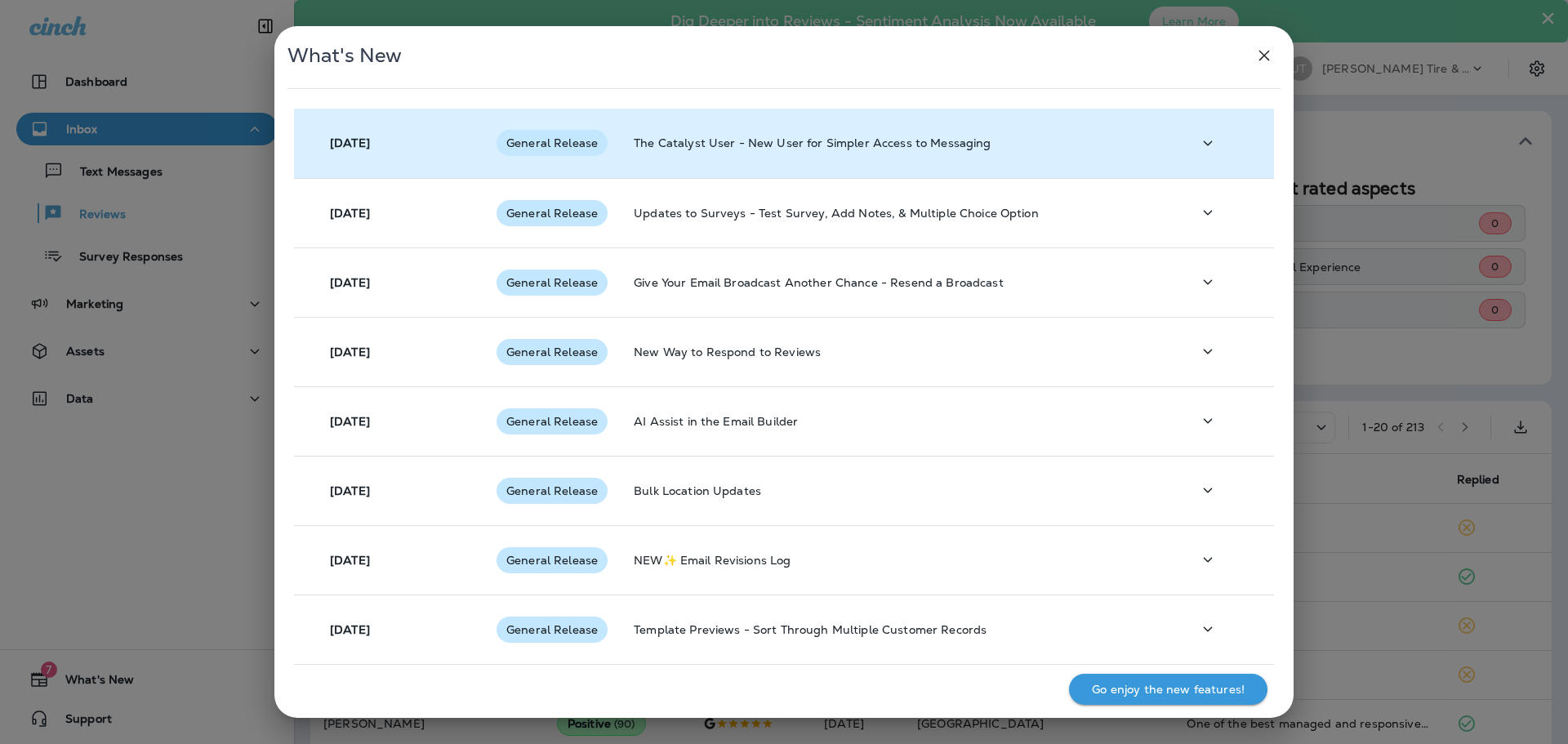
click at [1255, 136] on td at bounding box center [1226, 143] width 96 height 69
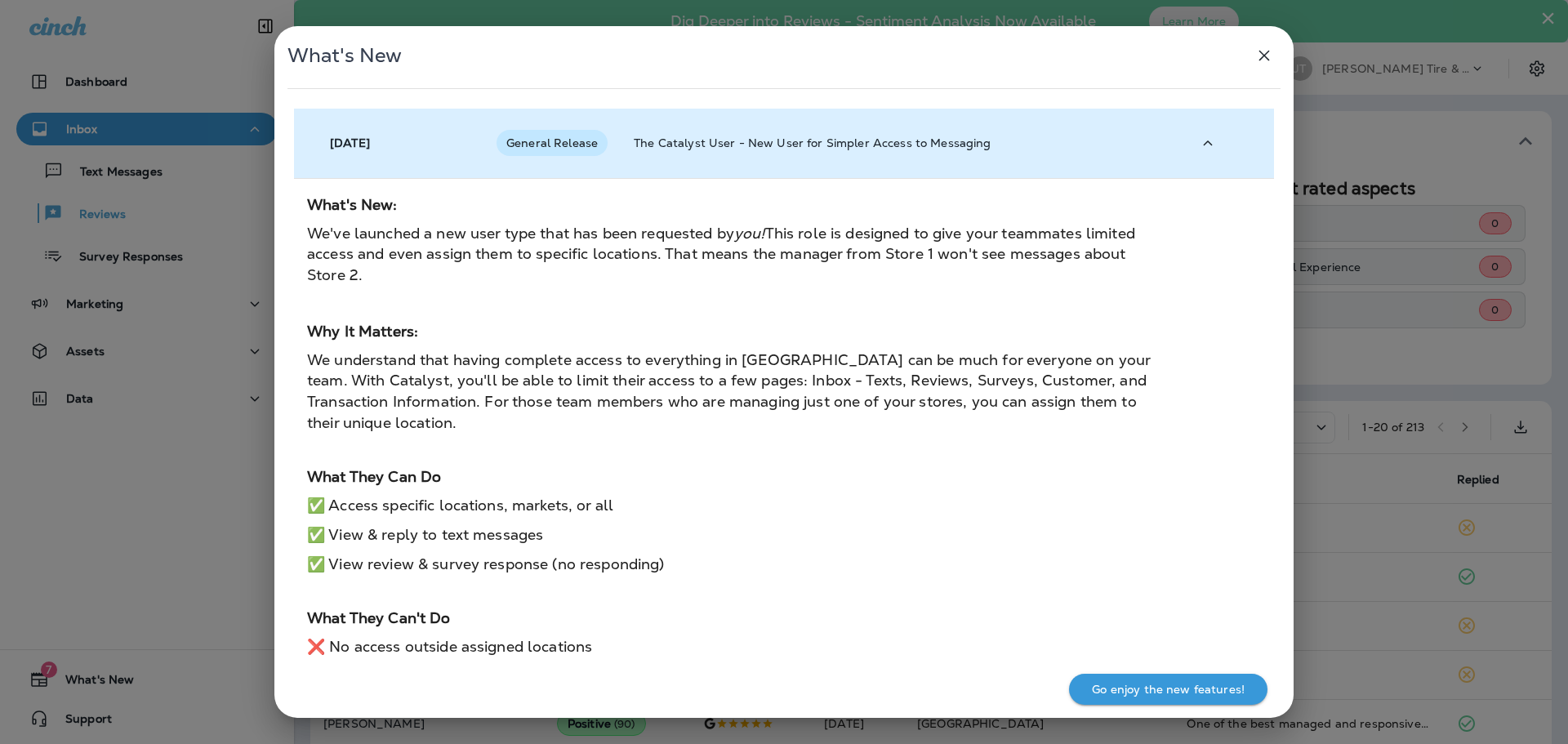
click at [1214, 123] on td at bounding box center [1226, 143] width 96 height 69
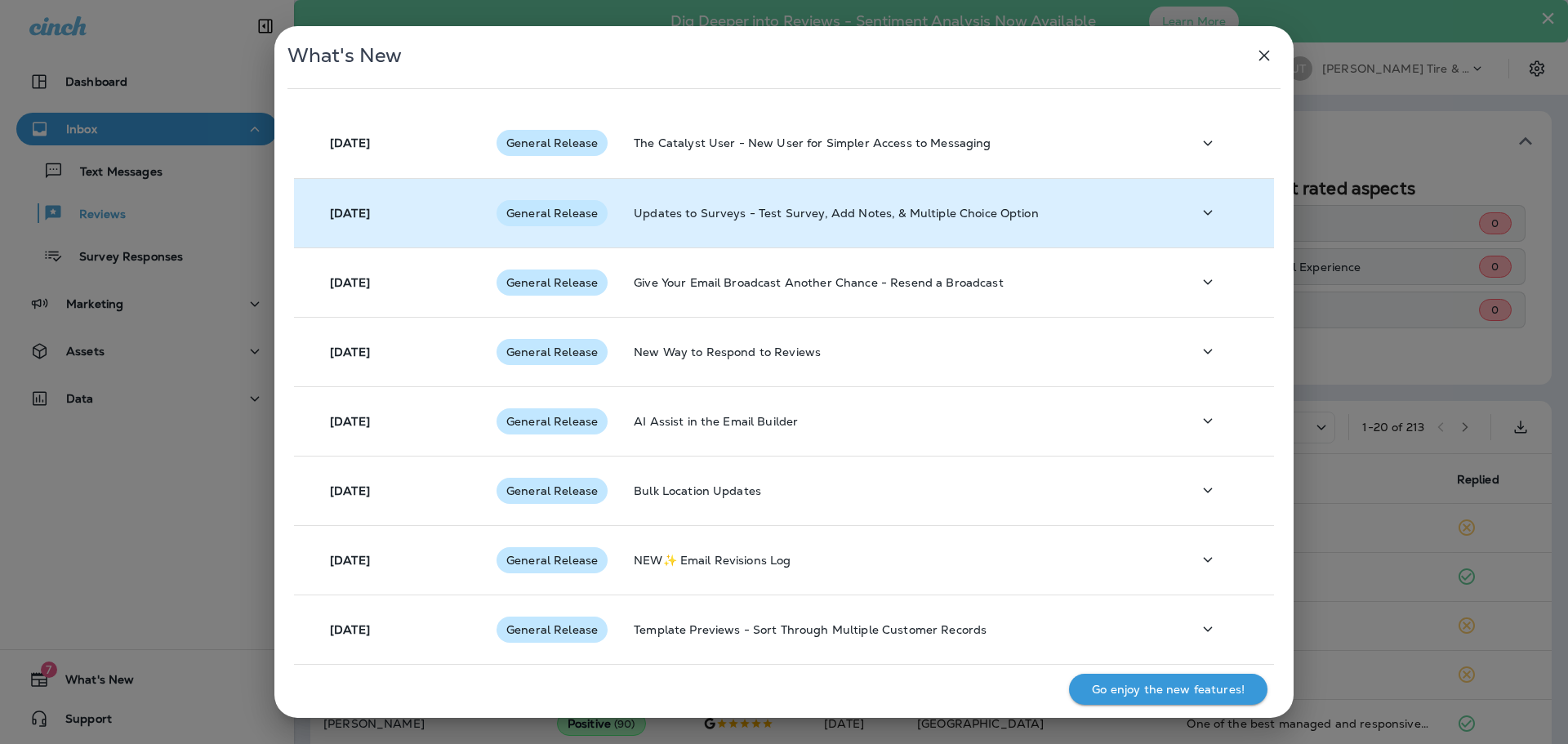
click at [1204, 216] on icon "button" at bounding box center [1207, 213] width 19 height 20
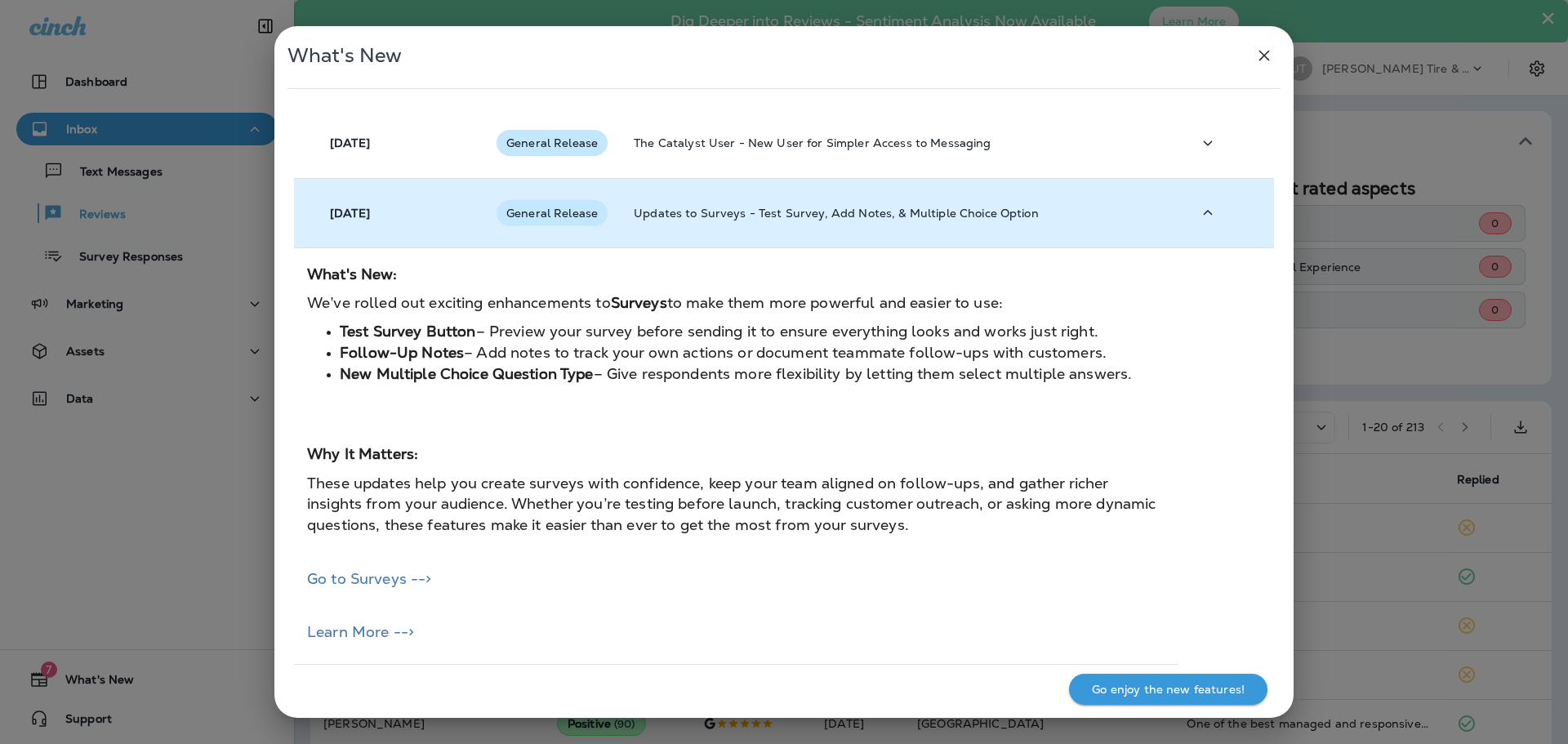
click at [1204, 216] on icon "button" at bounding box center [1207, 213] width 19 height 20
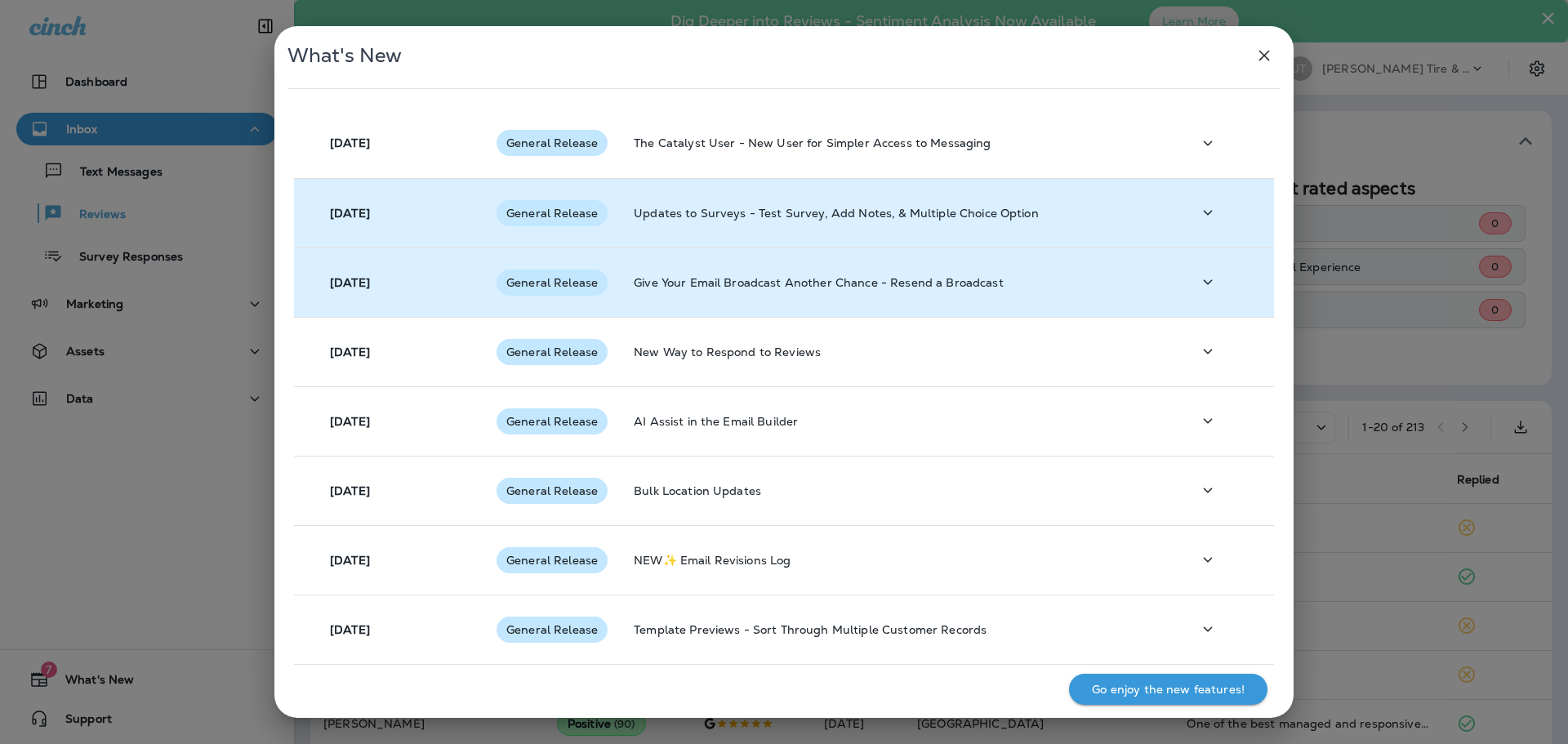
click at [1211, 299] on td at bounding box center [1226, 282] width 96 height 69
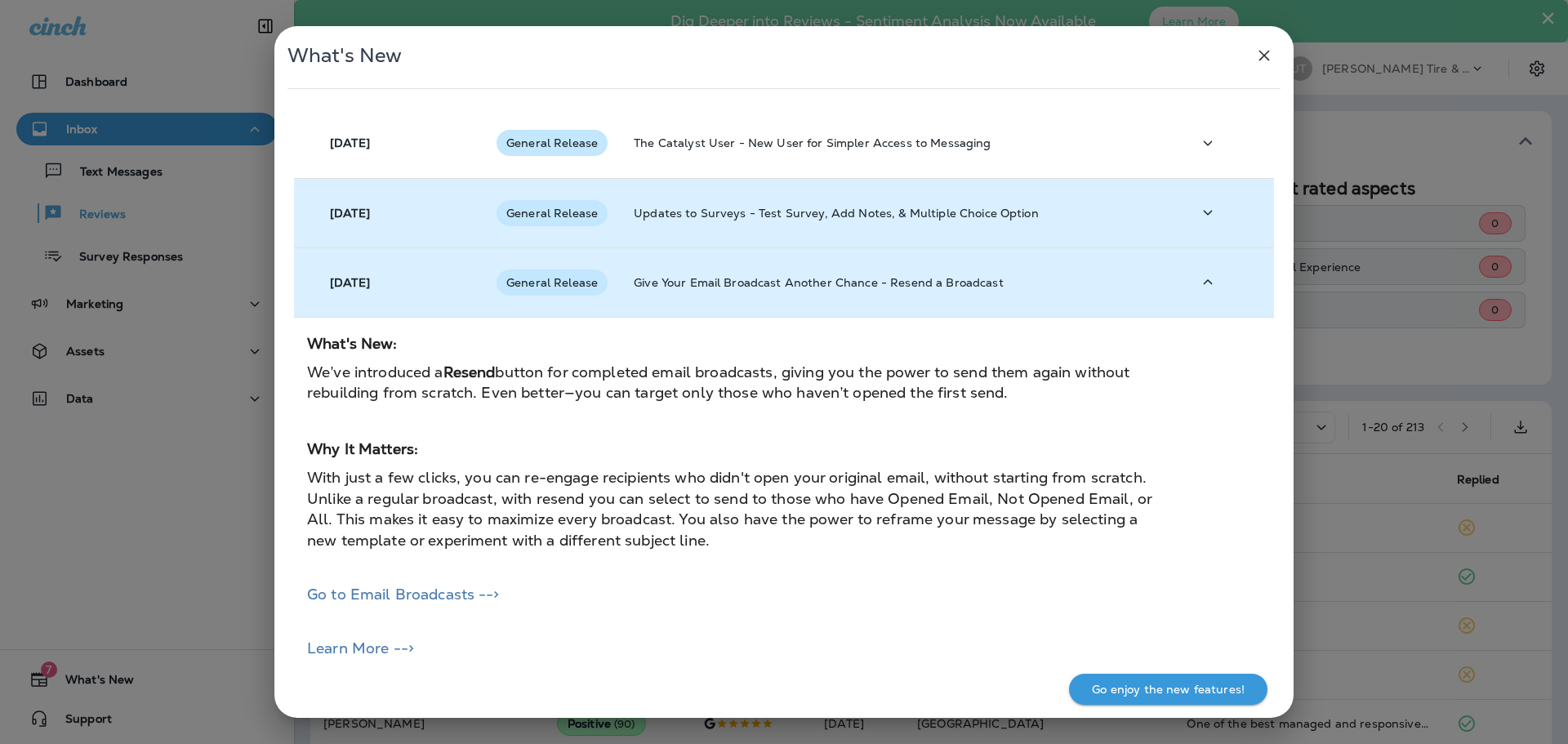
click at [1207, 294] on button "button" at bounding box center [1208, 282] width 33 height 34
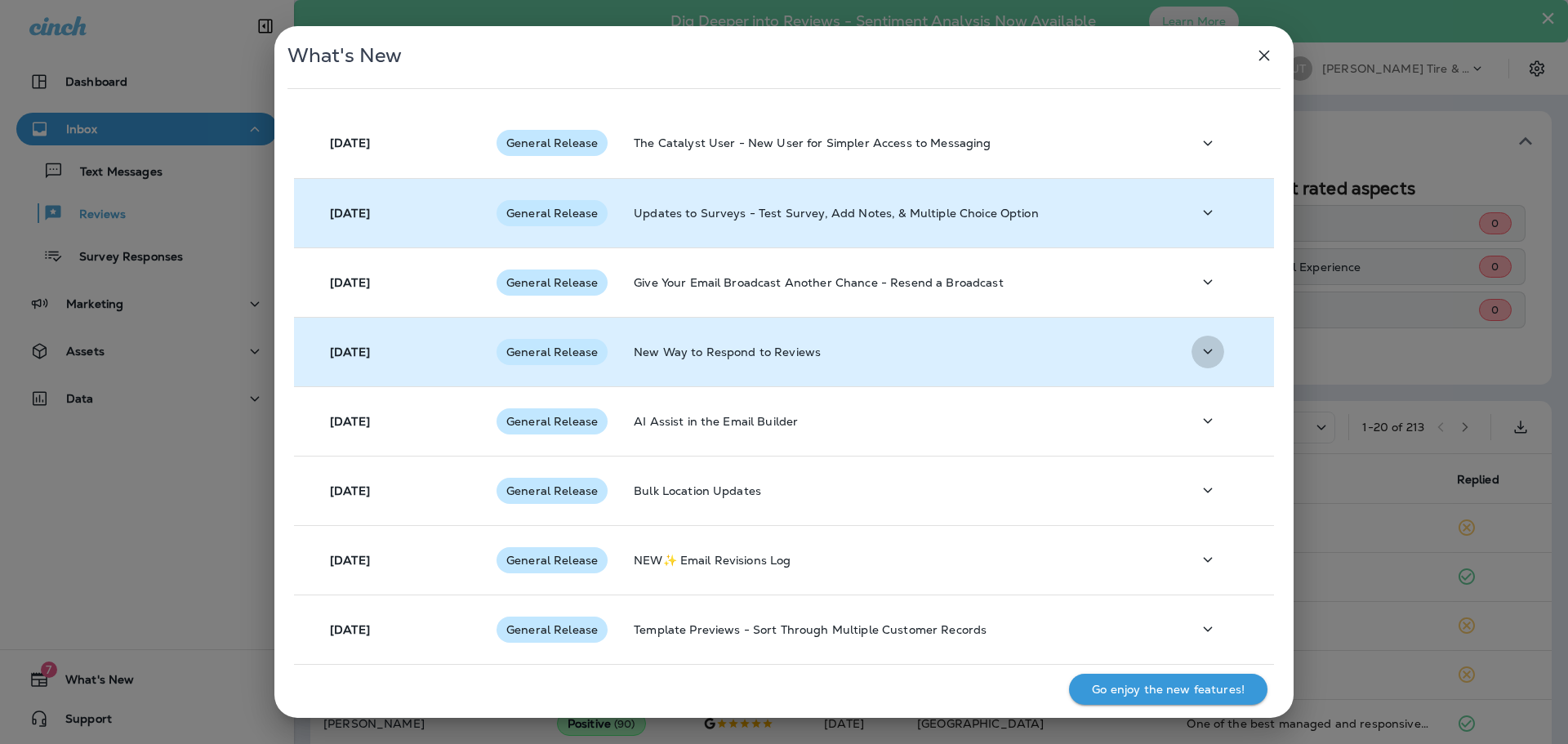
click at [1200, 344] on icon "button" at bounding box center [1207, 352] width 19 height 20
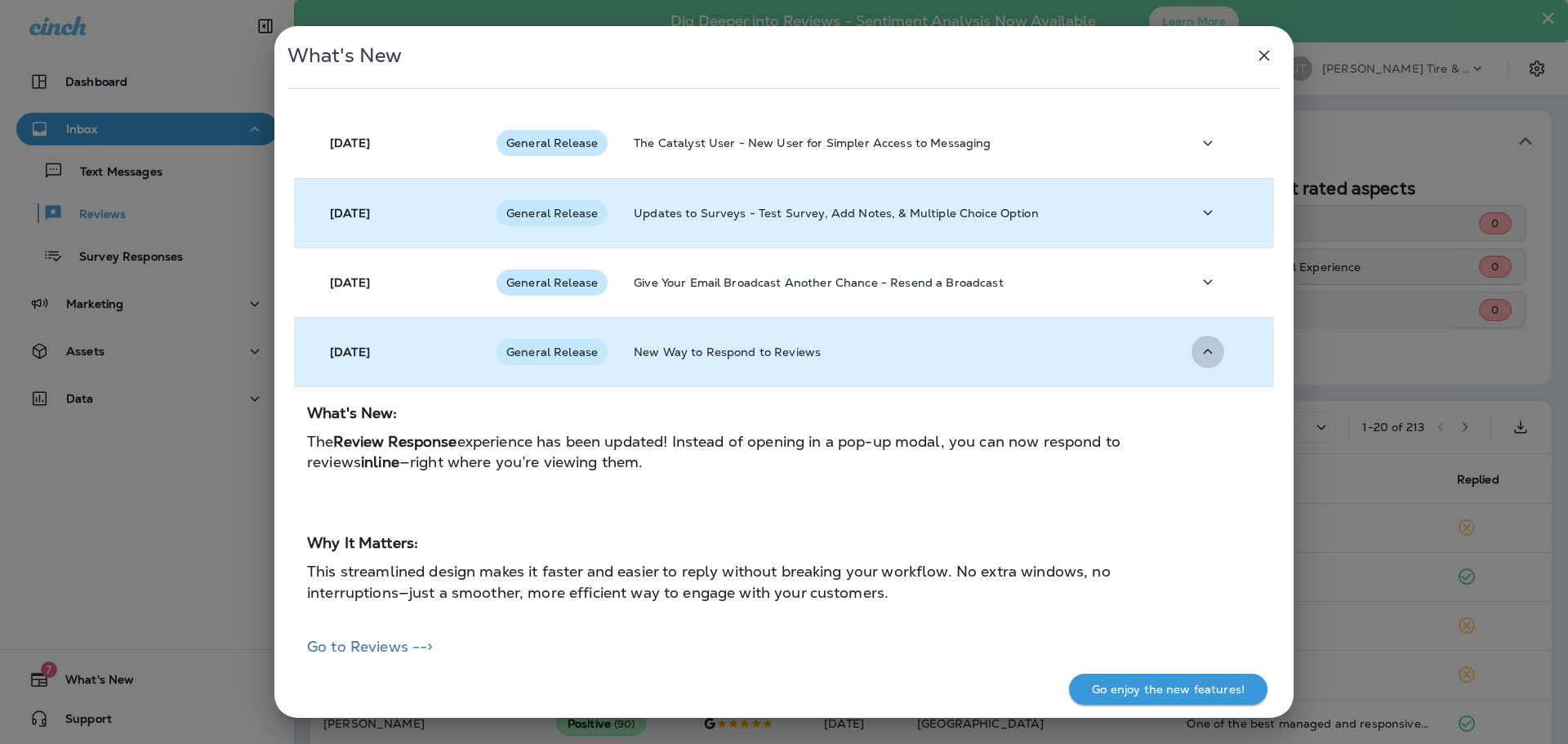
click at [1198, 344] on icon "button" at bounding box center [1207, 352] width 19 height 20
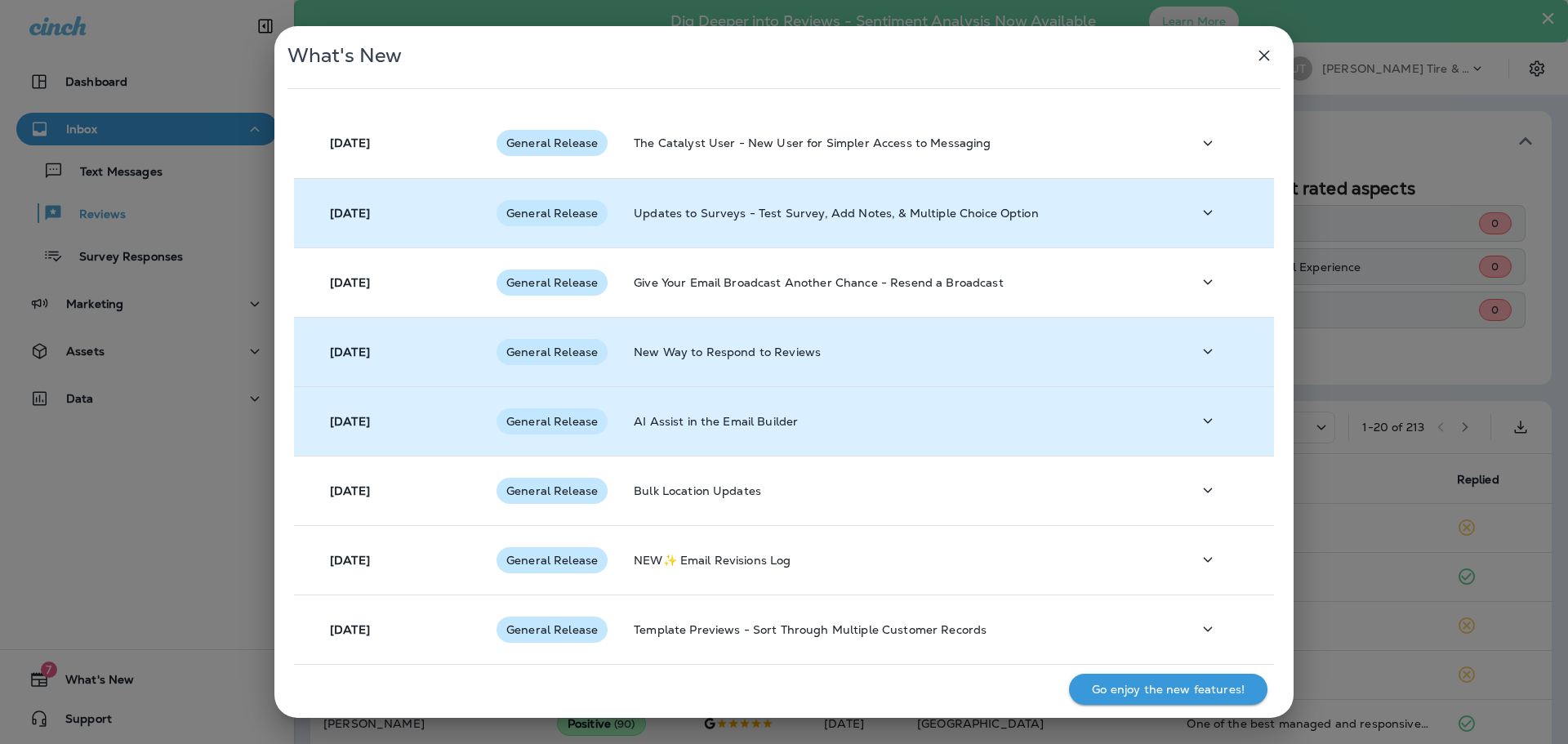
click at [1205, 419] on icon "button" at bounding box center [1207, 421] width 19 height 20
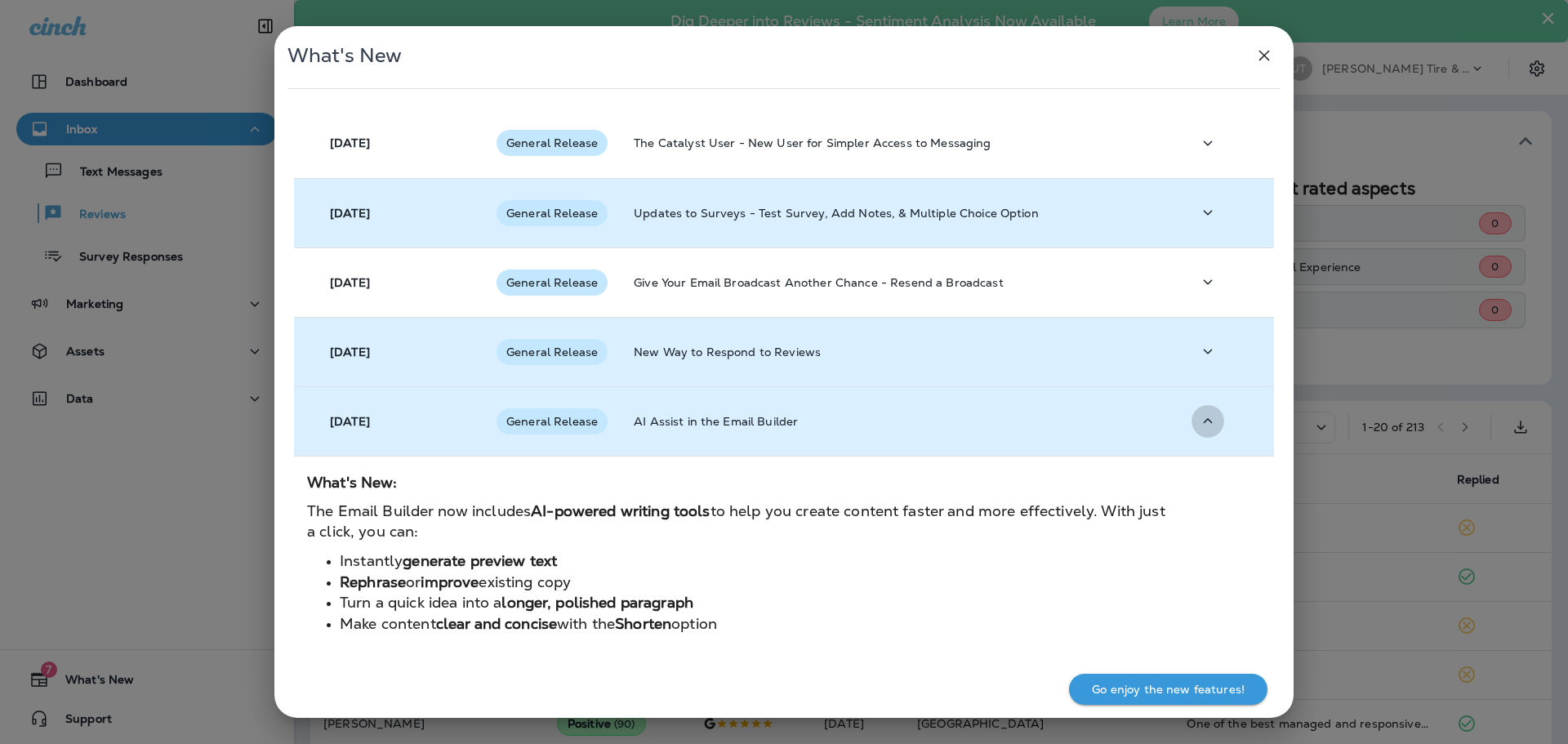
click at [1203, 419] on icon "button" at bounding box center [1207, 421] width 19 height 20
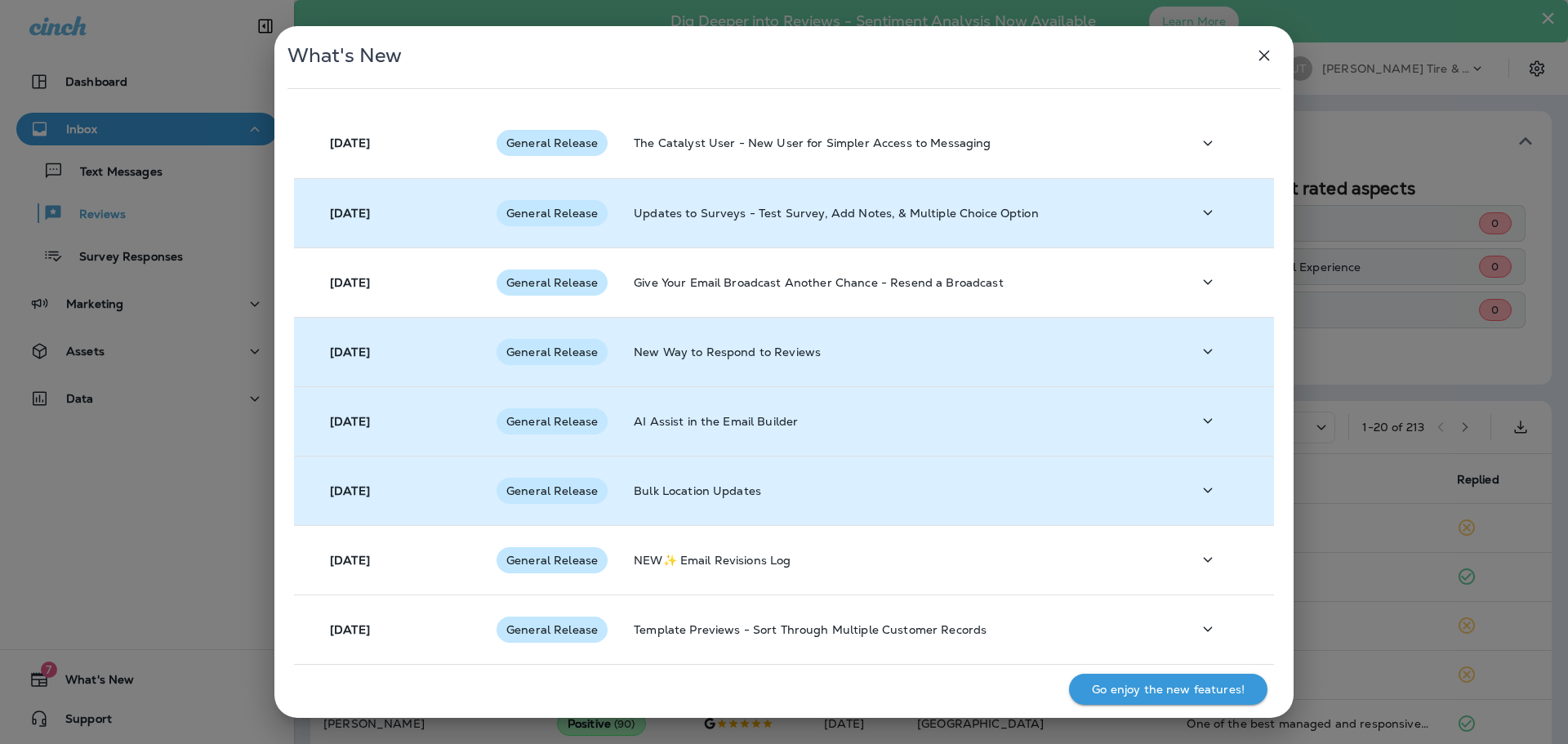
click at [1213, 488] on button "button" at bounding box center [1208, 491] width 33 height 34
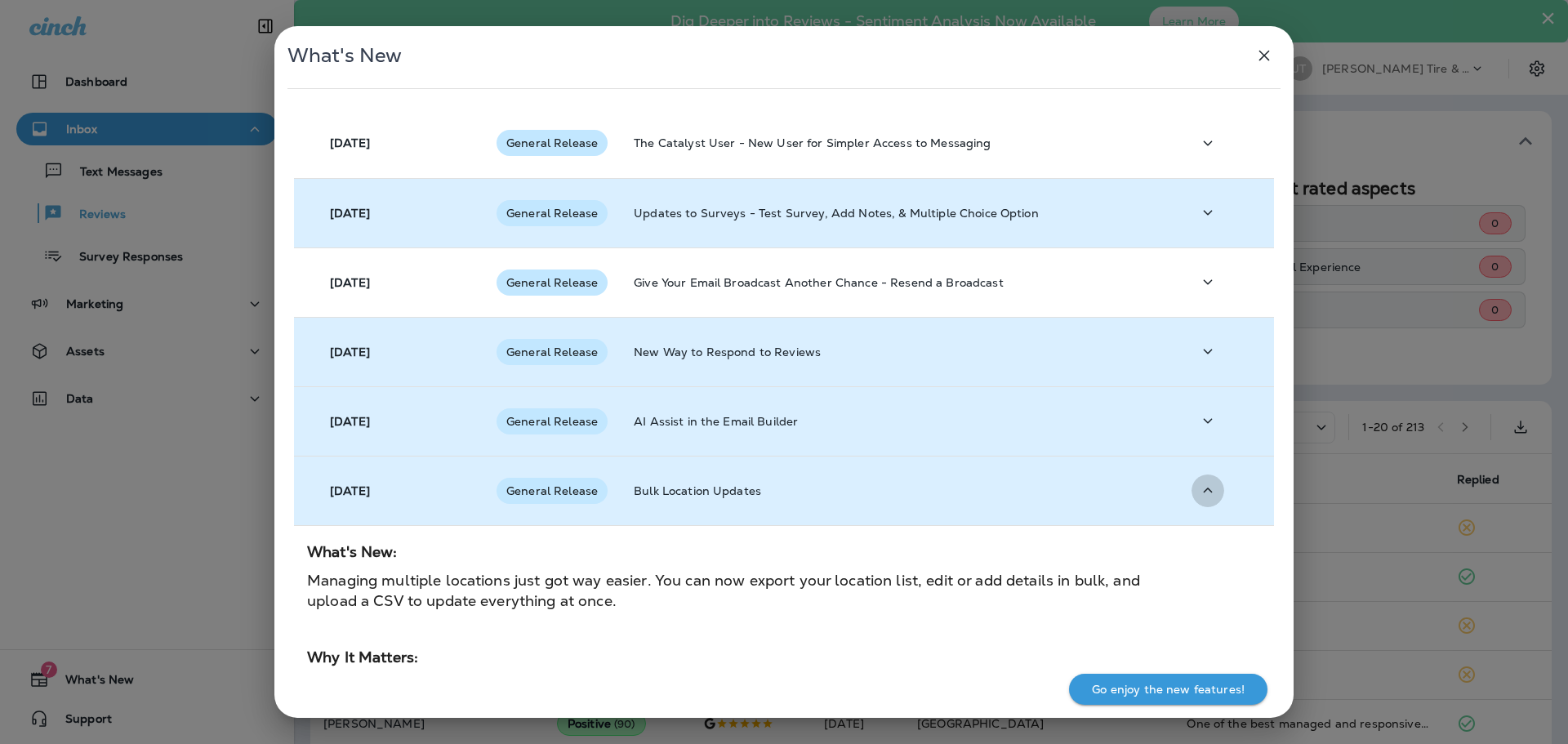
click at [1212, 486] on button "button" at bounding box center [1208, 491] width 33 height 34
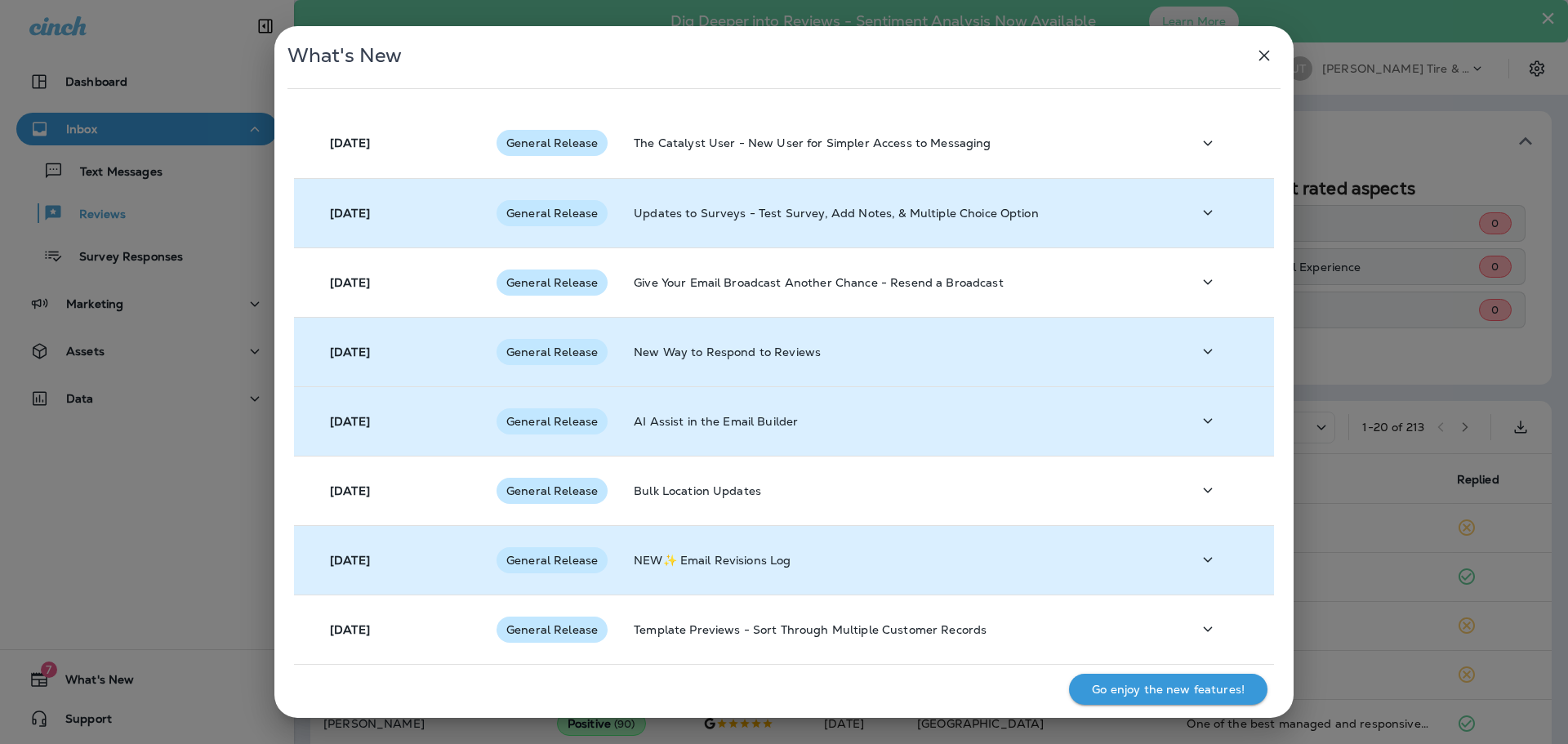
click at [1202, 568] on icon "button" at bounding box center [1207, 560] width 19 height 20
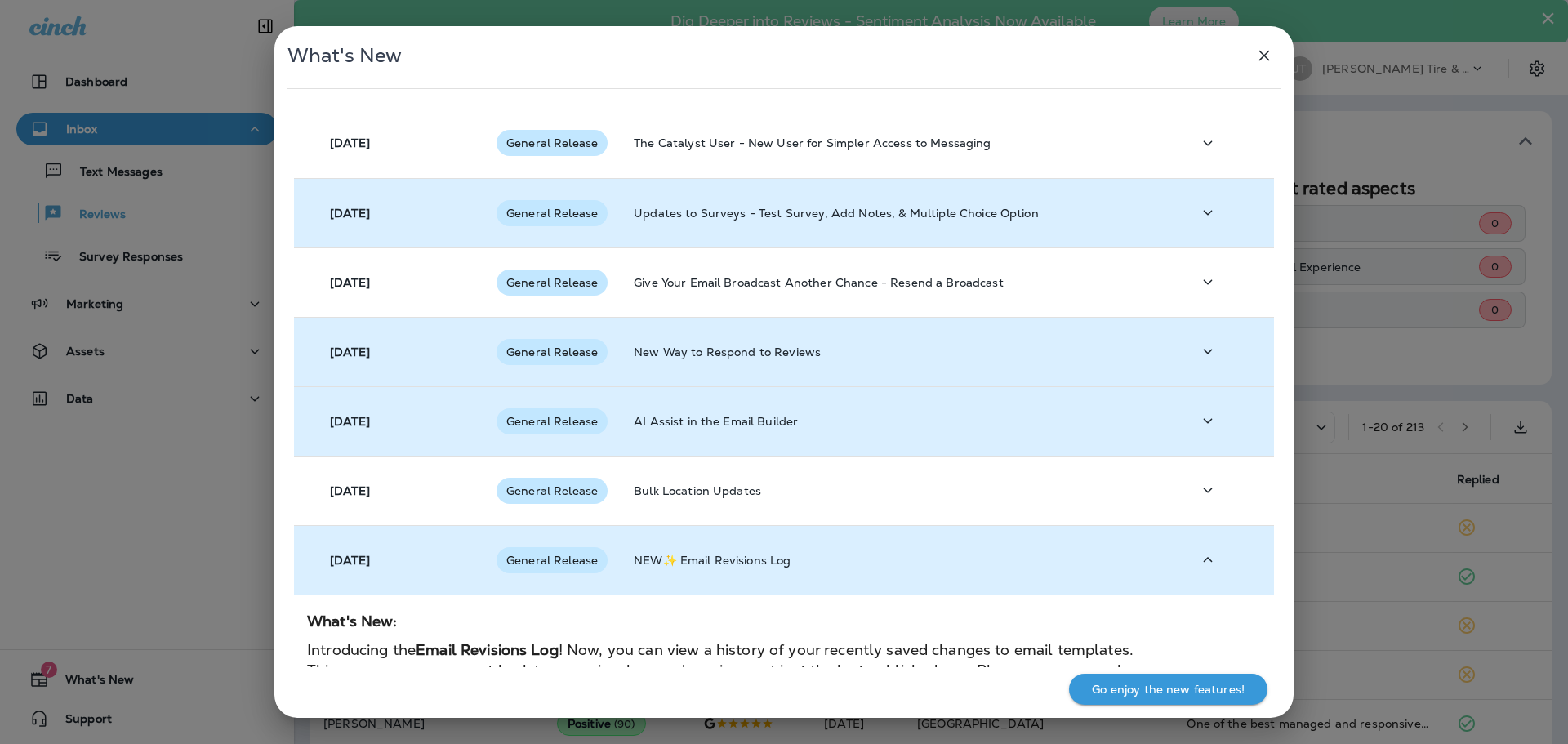
click at [1201, 567] on icon "button" at bounding box center [1207, 560] width 19 height 20
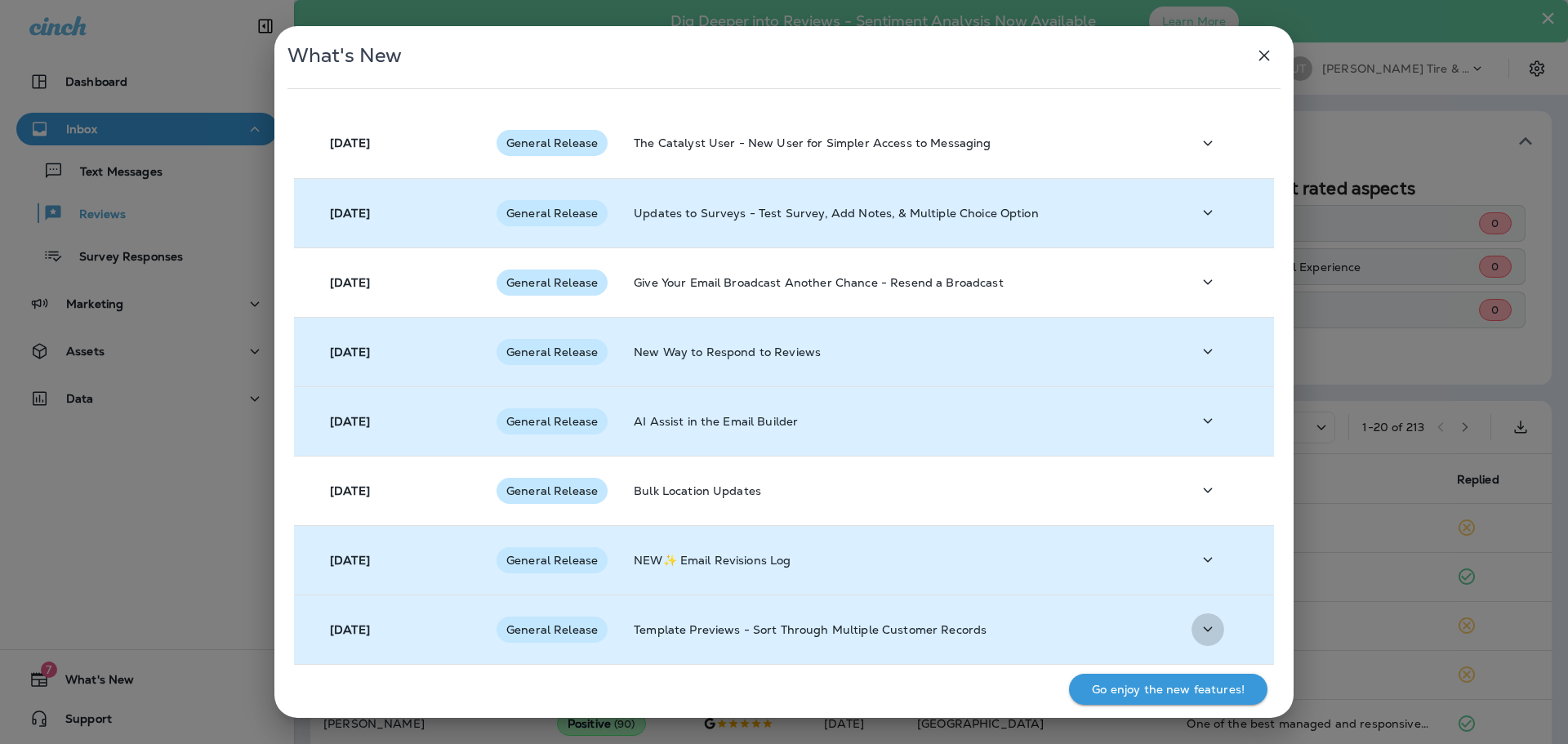
click at [1196, 619] on button "button" at bounding box center [1208, 630] width 33 height 34
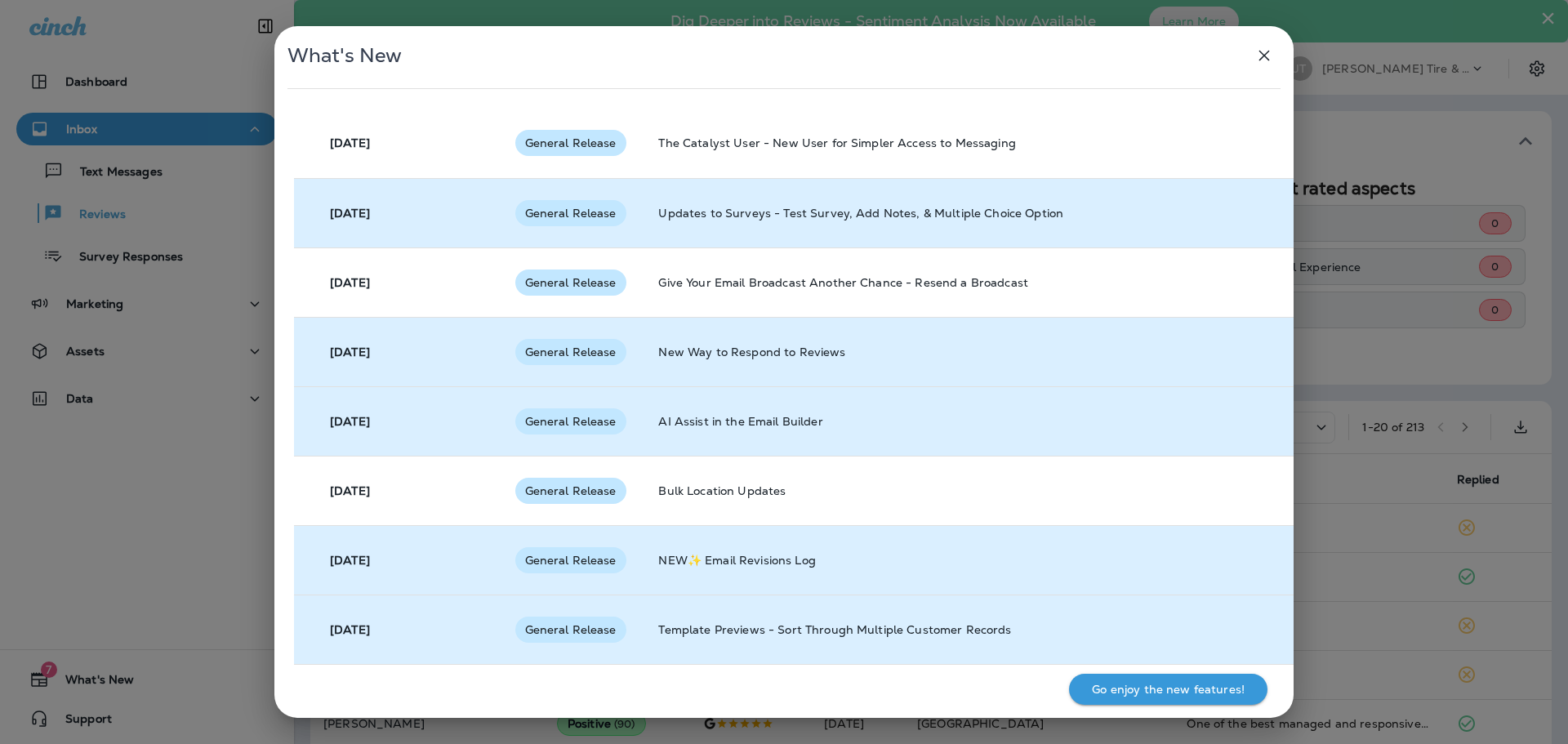
click at [1194, 614] on td "Template Previews - Sort Through Multiple Customer Records" at bounding box center [957, 630] width 624 height 69
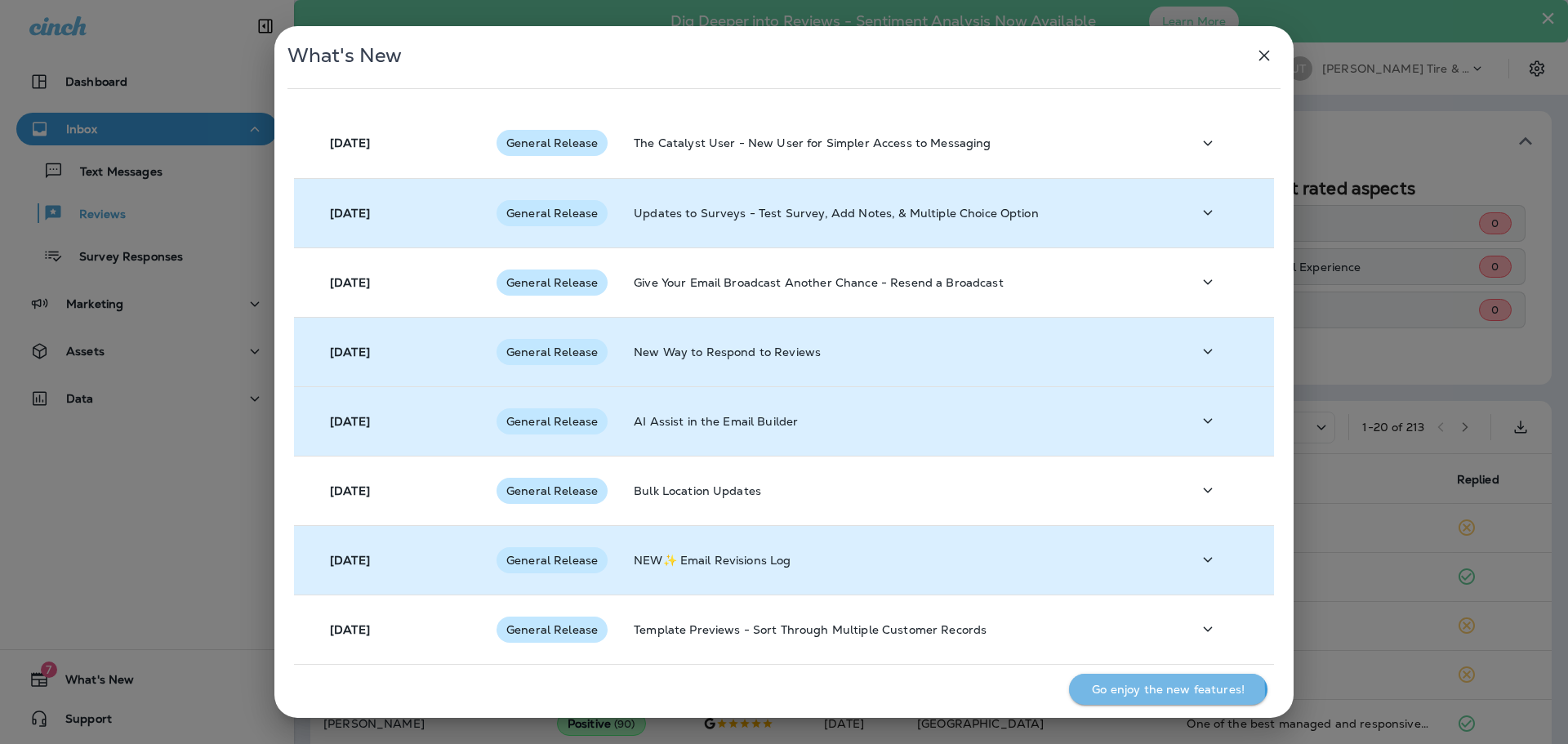
click at [1166, 691] on p "Go enjoy the new features!" at bounding box center [1168, 689] width 152 height 13
